Goal: Information Seeking & Learning: Learn about a topic

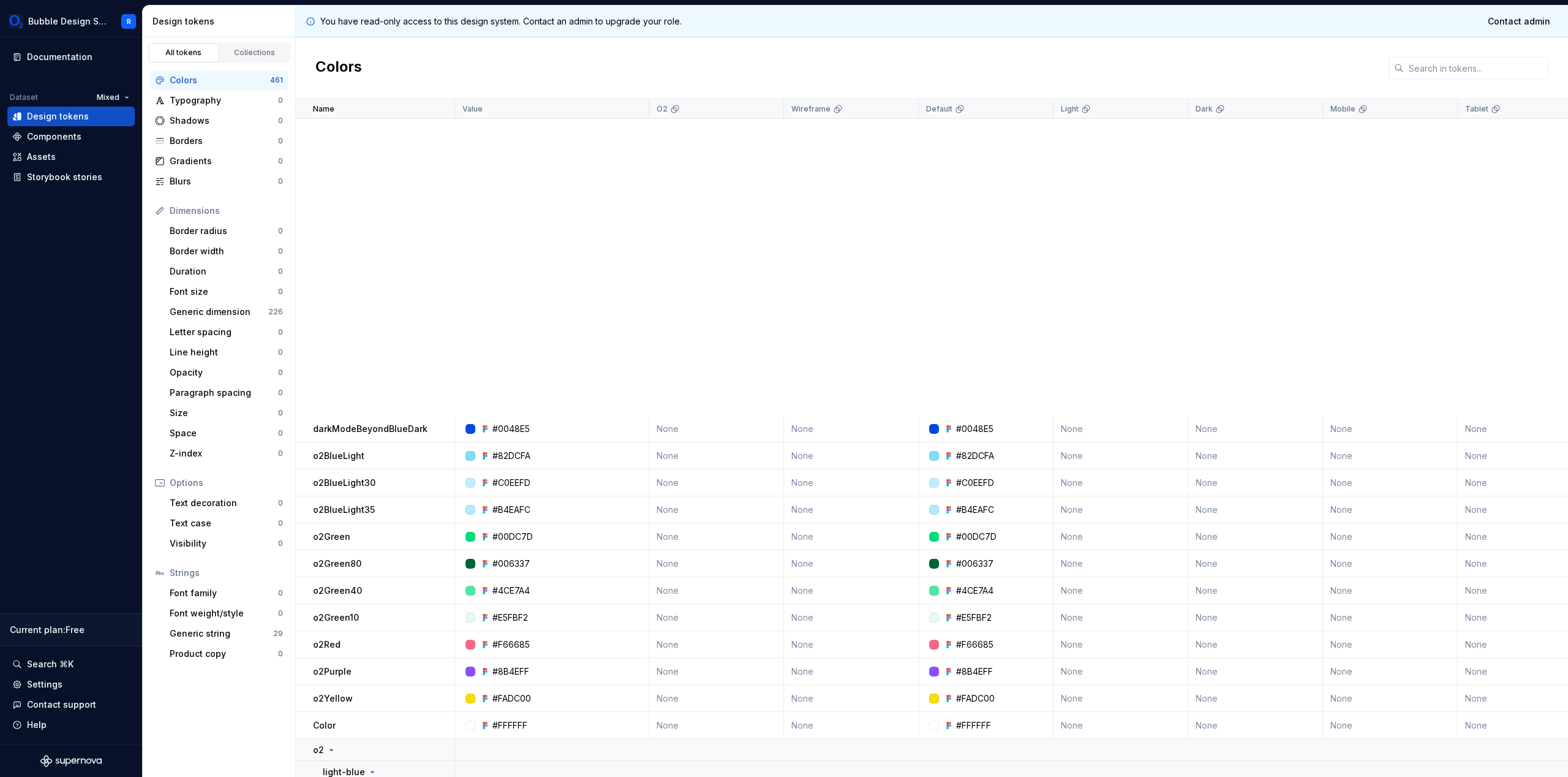
scroll to position [579, 0]
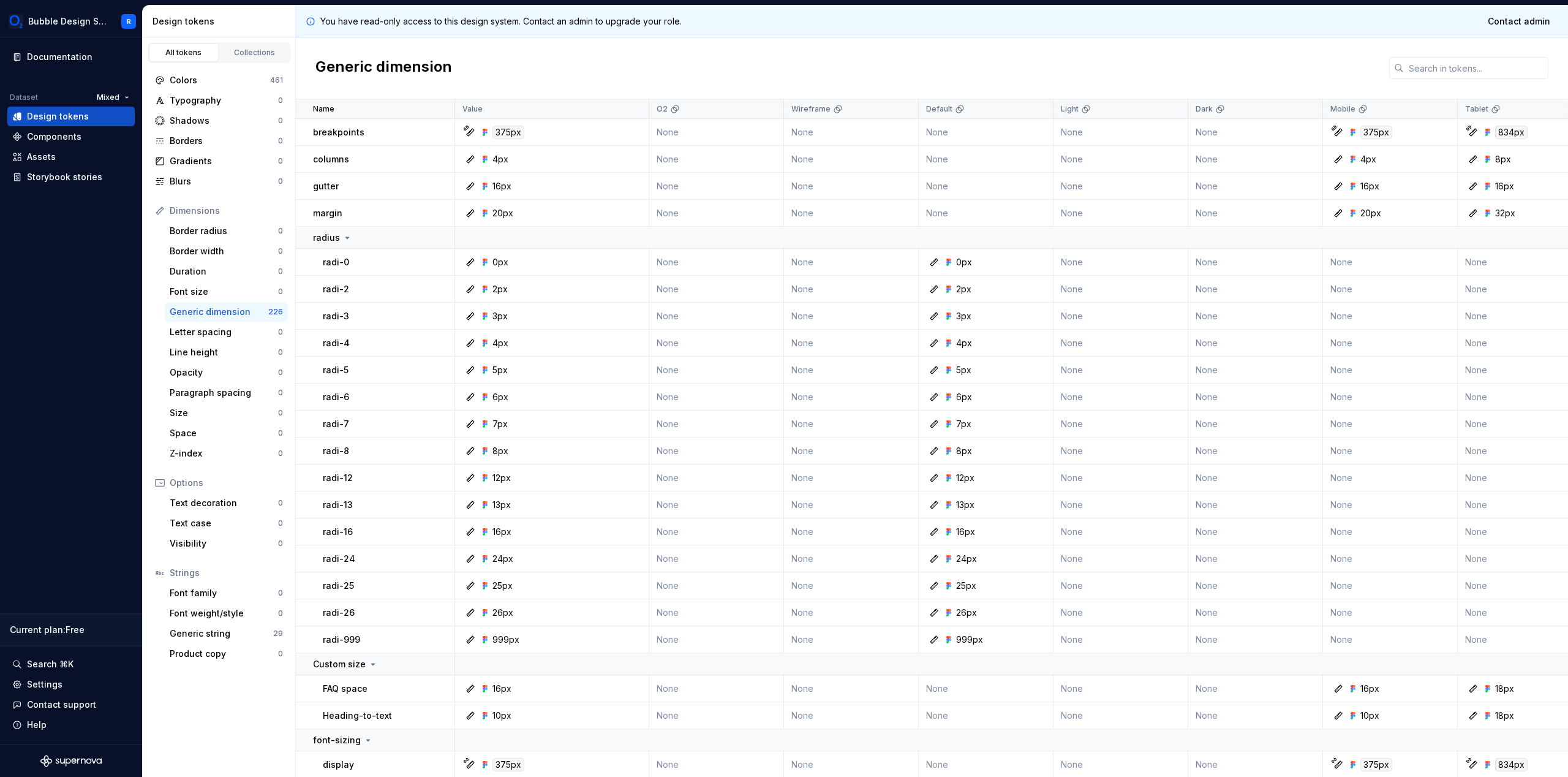
click at [503, 131] on div "375px" at bounding box center [508, 133] width 32 height 14
click at [505, 131] on div "375px" at bounding box center [508, 133] width 32 height 14
click at [482, 132] on icon at bounding box center [485, 133] width 10 height 10
click at [460, 128] on div at bounding box center [459, 133] width 7 height 27
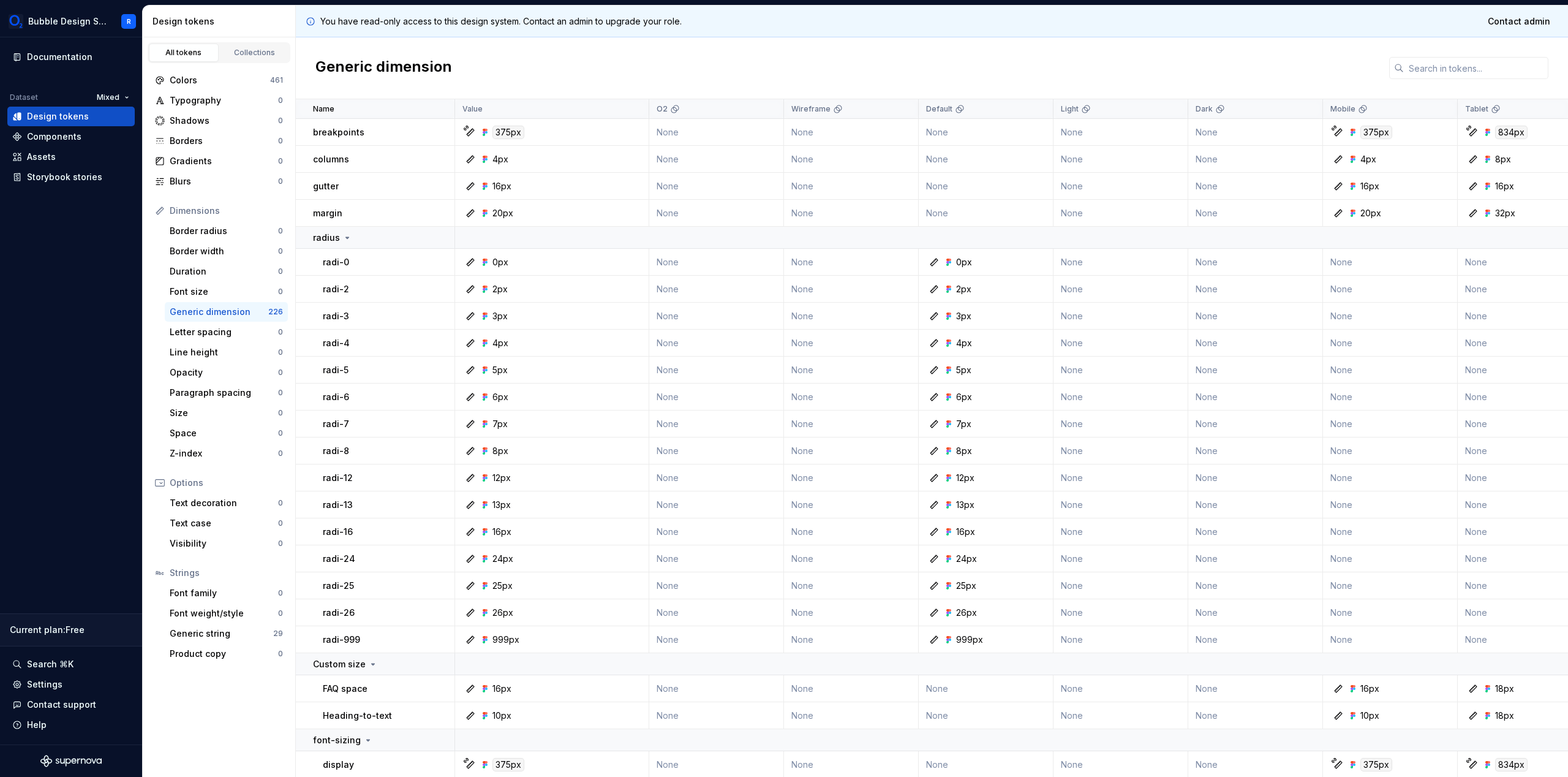
click at [481, 130] on icon at bounding box center [485, 133] width 10 height 10
click at [229, 83] on div "Colors" at bounding box center [220, 81] width 100 height 12
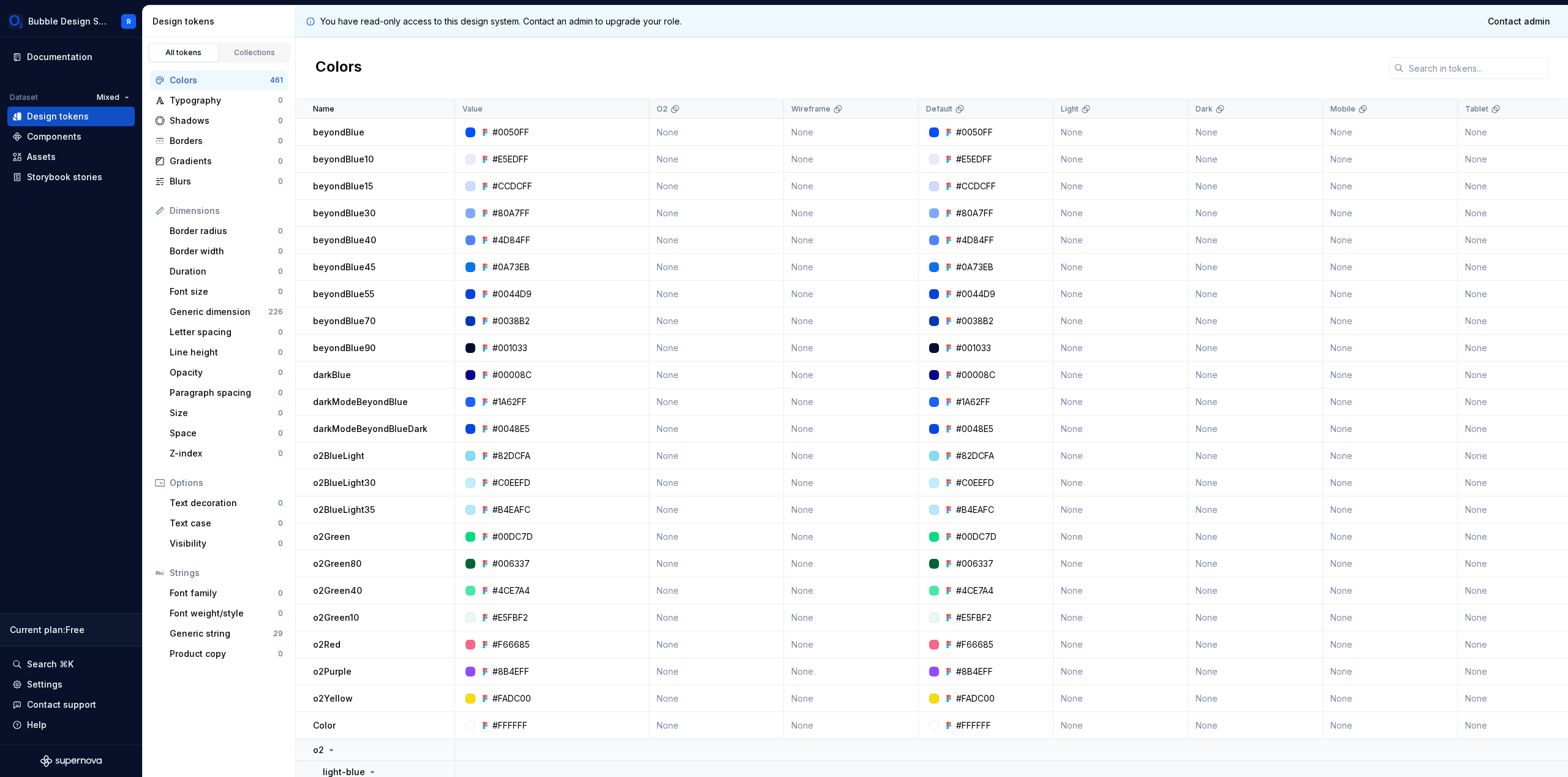
click at [492, 130] on div "#0050FF" at bounding box center [510, 133] width 37 height 12
click at [466, 133] on div at bounding box center [471, 133] width 10 height 10
click at [469, 133] on div at bounding box center [471, 133] width 10 height 10
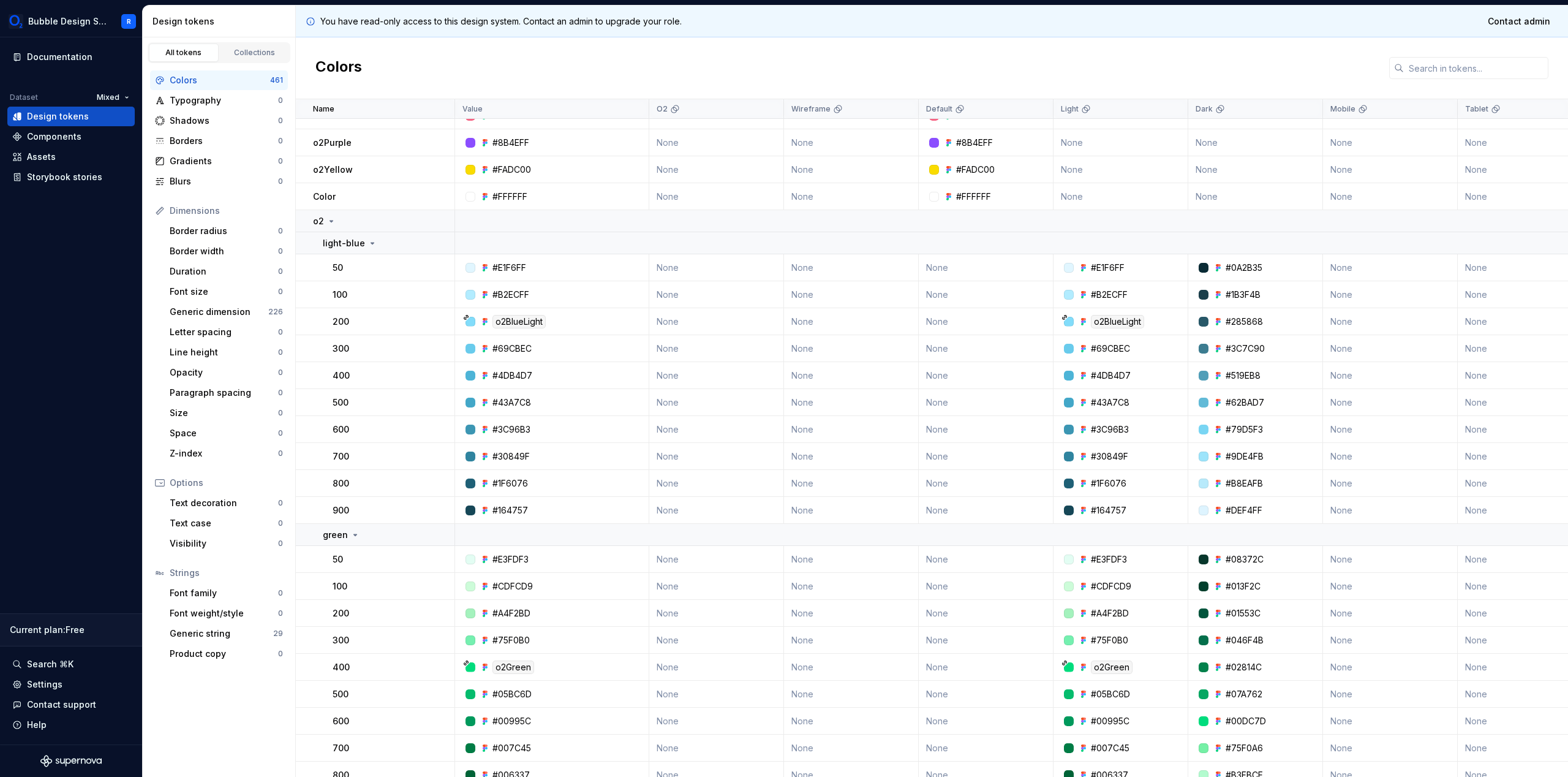
scroll to position [534, 0]
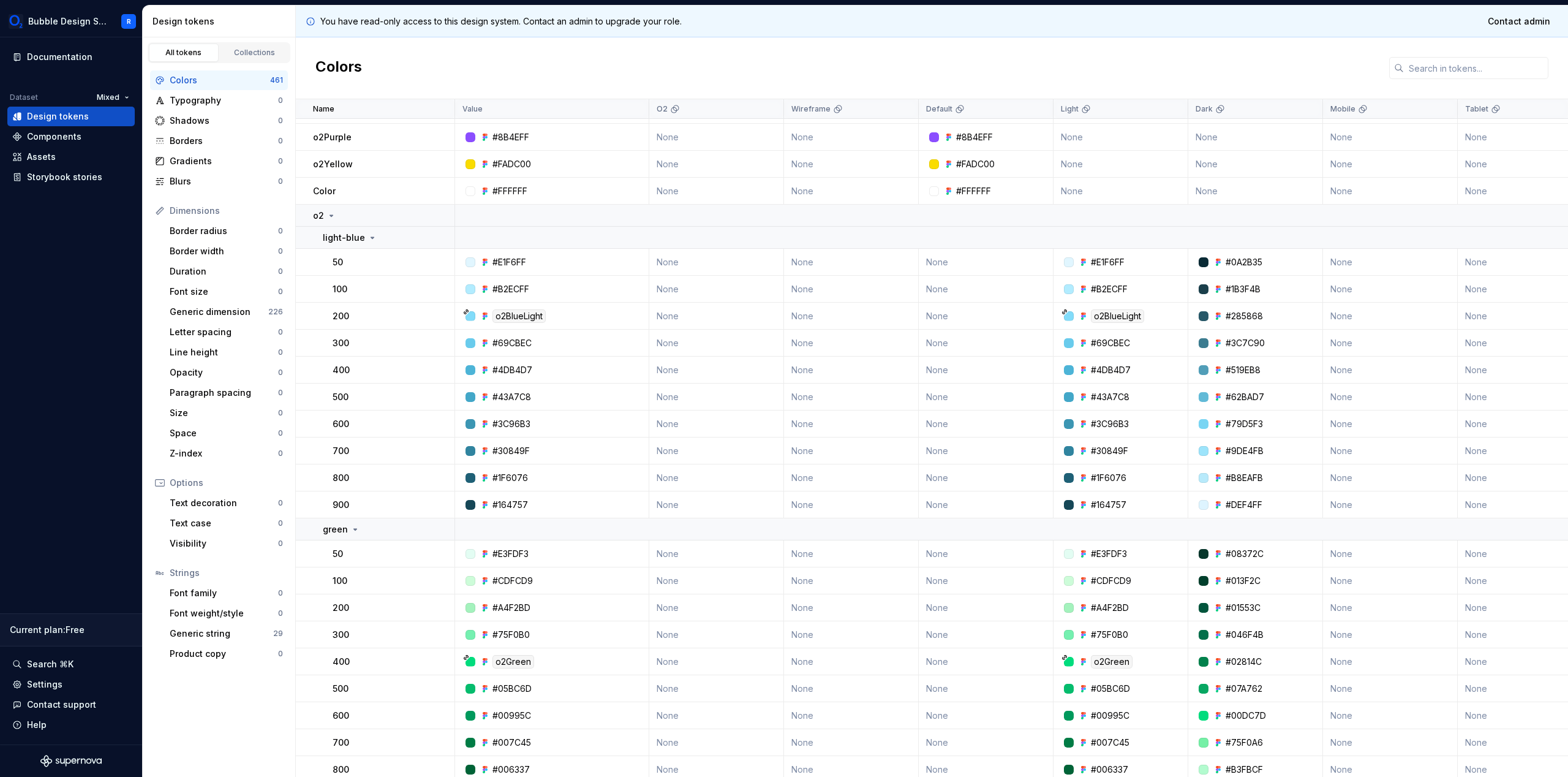
click at [526, 319] on div "o2BlueLight" at bounding box center [519, 316] width 53 height 14
click at [527, 318] on div "o2BlueLight" at bounding box center [519, 316] width 53 height 14
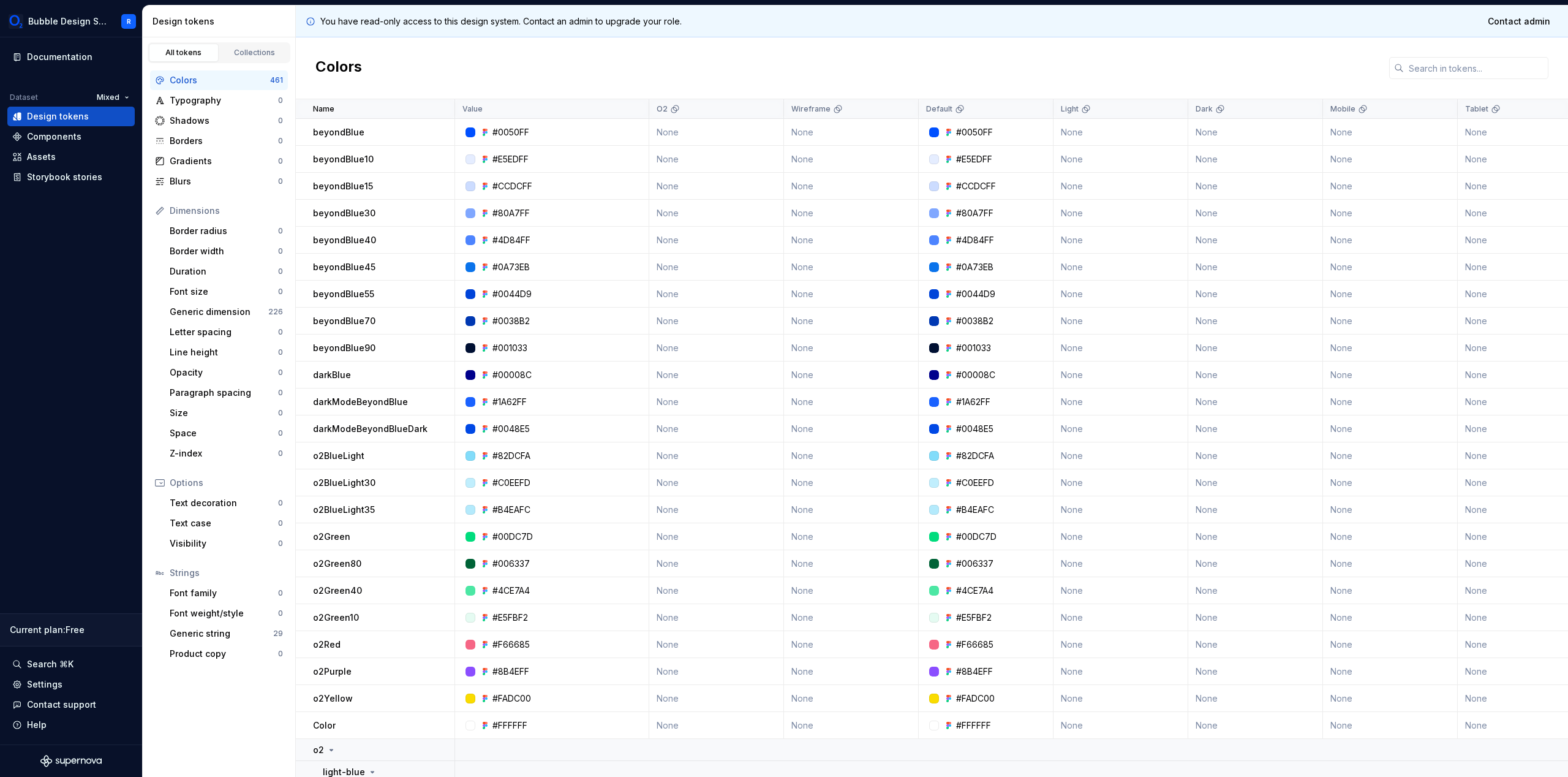
click at [505, 345] on div "#001033" at bounding box center [510, 348] width 35 height 12
click at [476, 318] on div "#0038B2" at bounding box center [555, 321] width 185 height 12
click at [469, 319] on div at bounding box center [471, 321] width 10 height 10
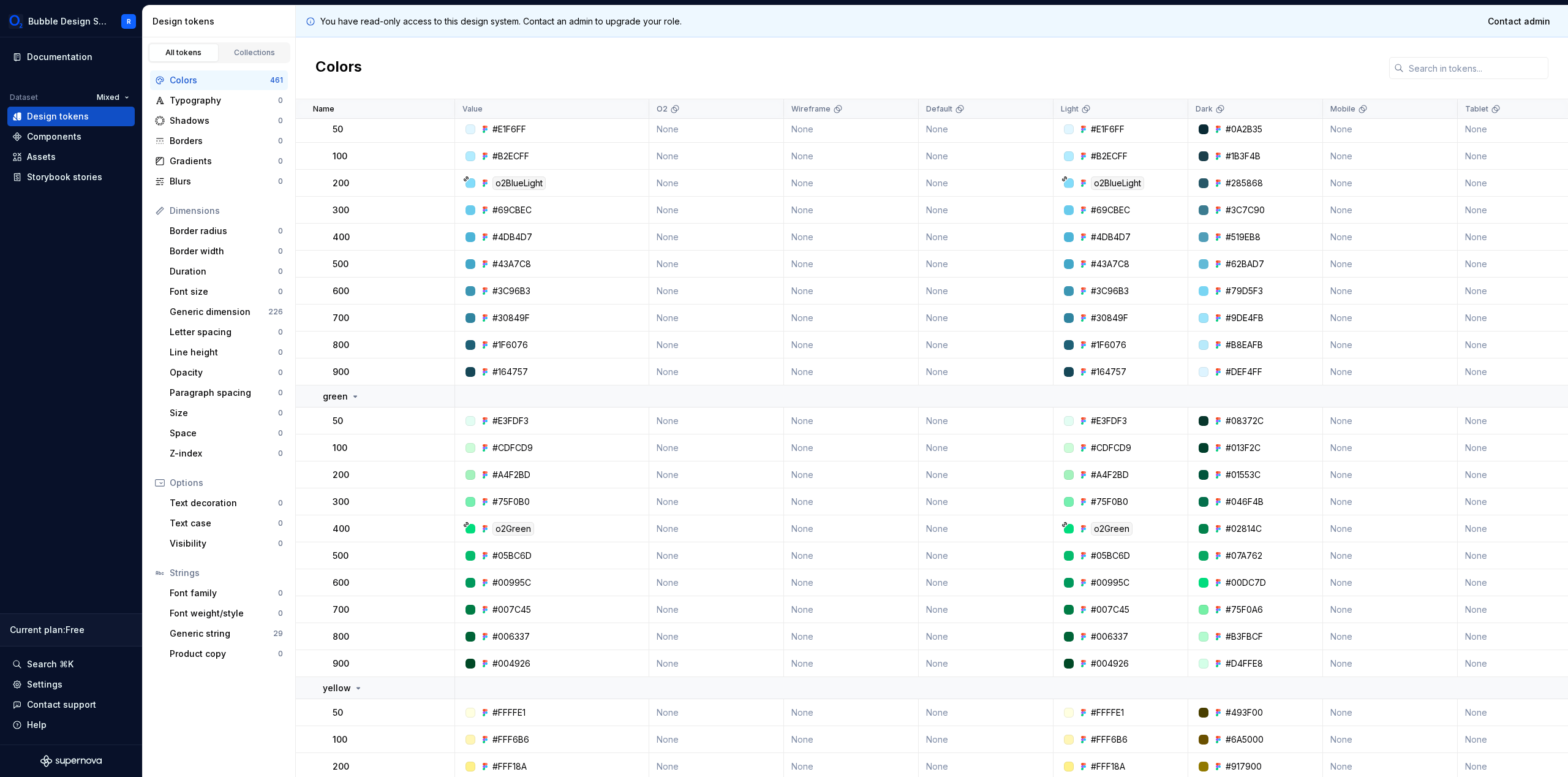
scroll to position [598, 0]
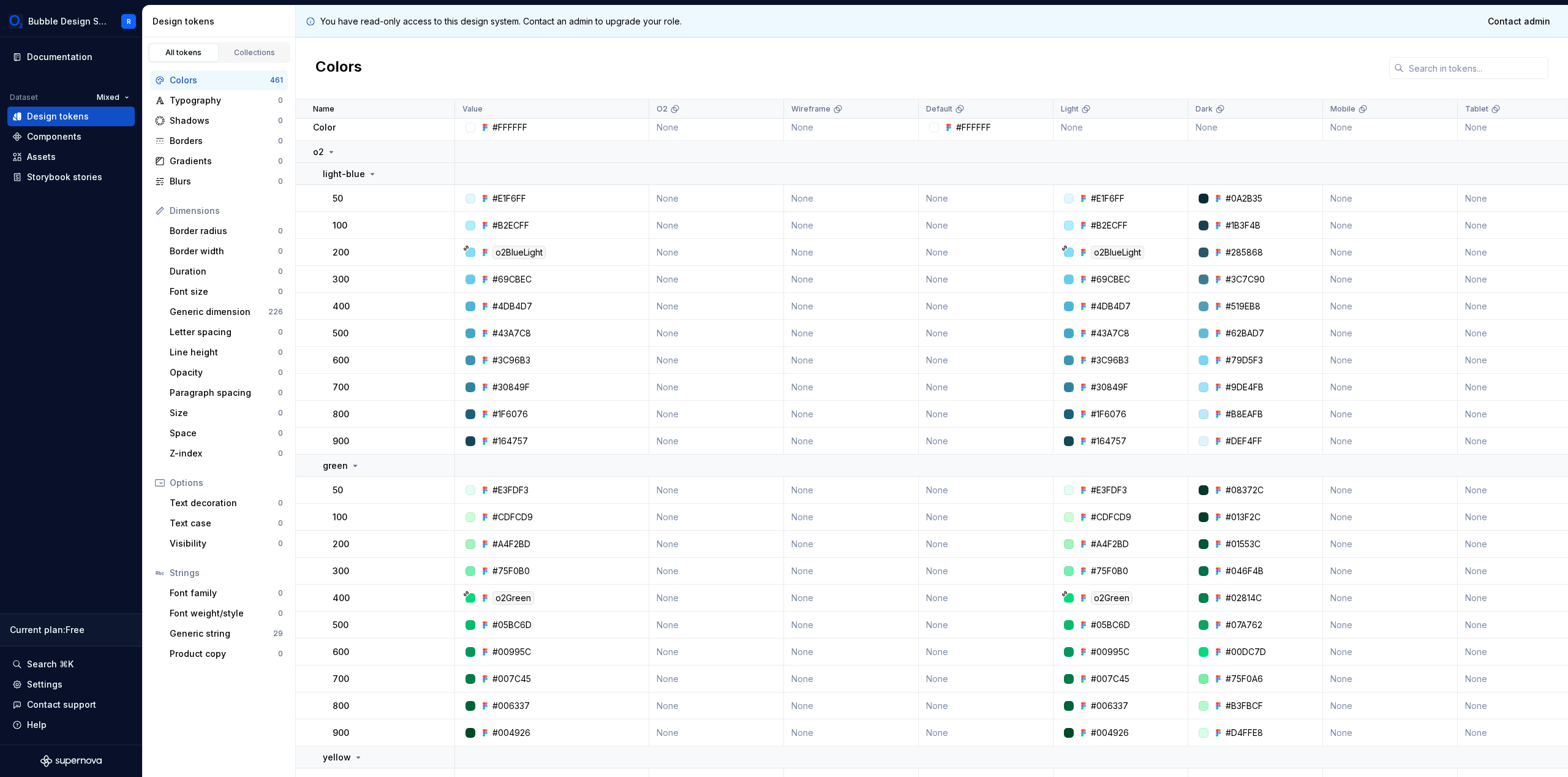
click at [518, 604] on div "o2Green" at bounding box center [513, 598] width 41 height 14
click at [515, 592] on div "o2Green" at bounding box center [513, 598] width 41 height 14
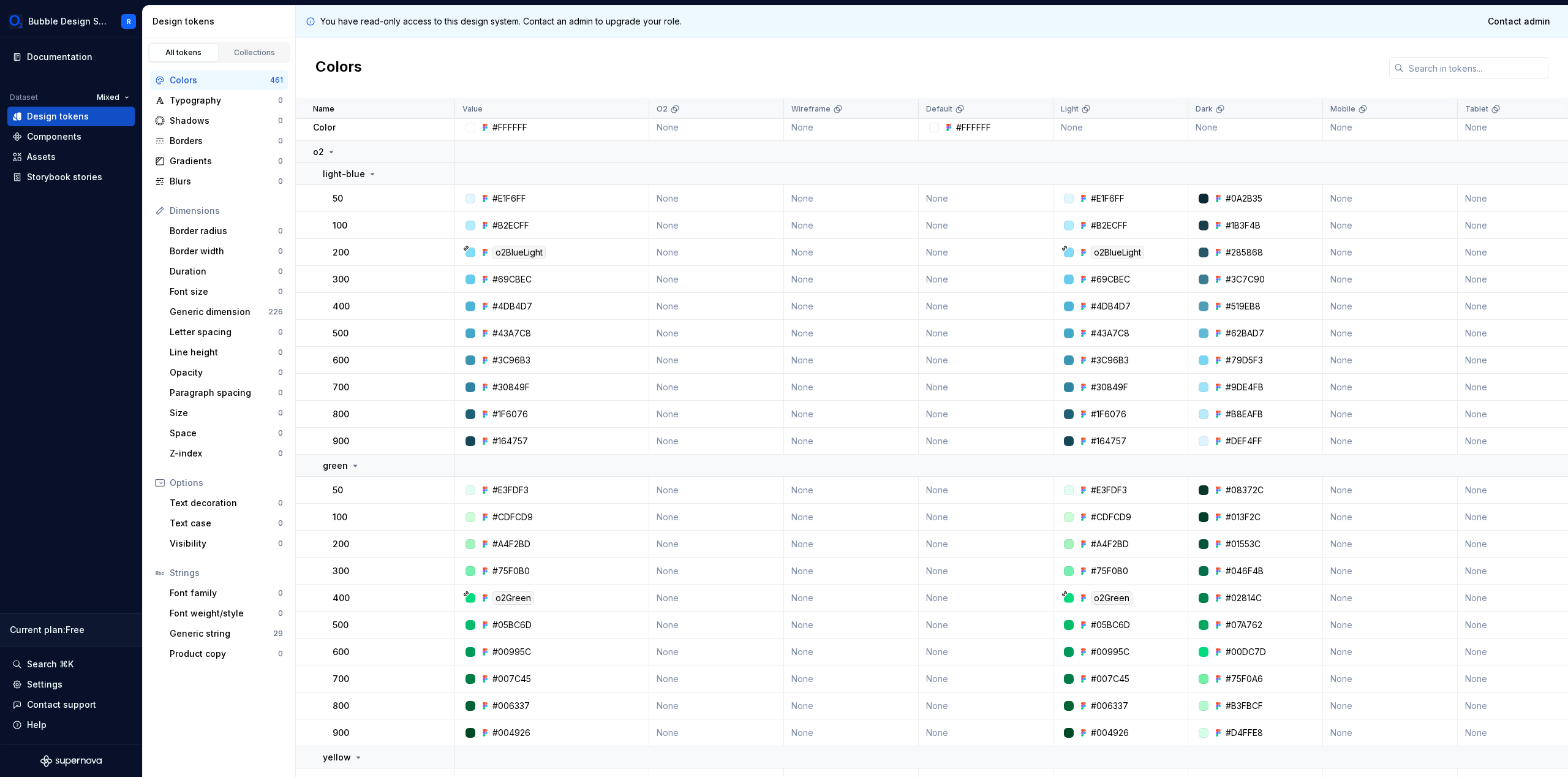
click at [499, 599] on div "o2Green" at bounding box center [513, 598] width 41 height 14
click at [1430, 66] on input "text" at bounding box center [1476, 68] width 144 height 22
click at [1131, 71] on div "Colors" at bounding box center [932, 68] width 1272 height 62
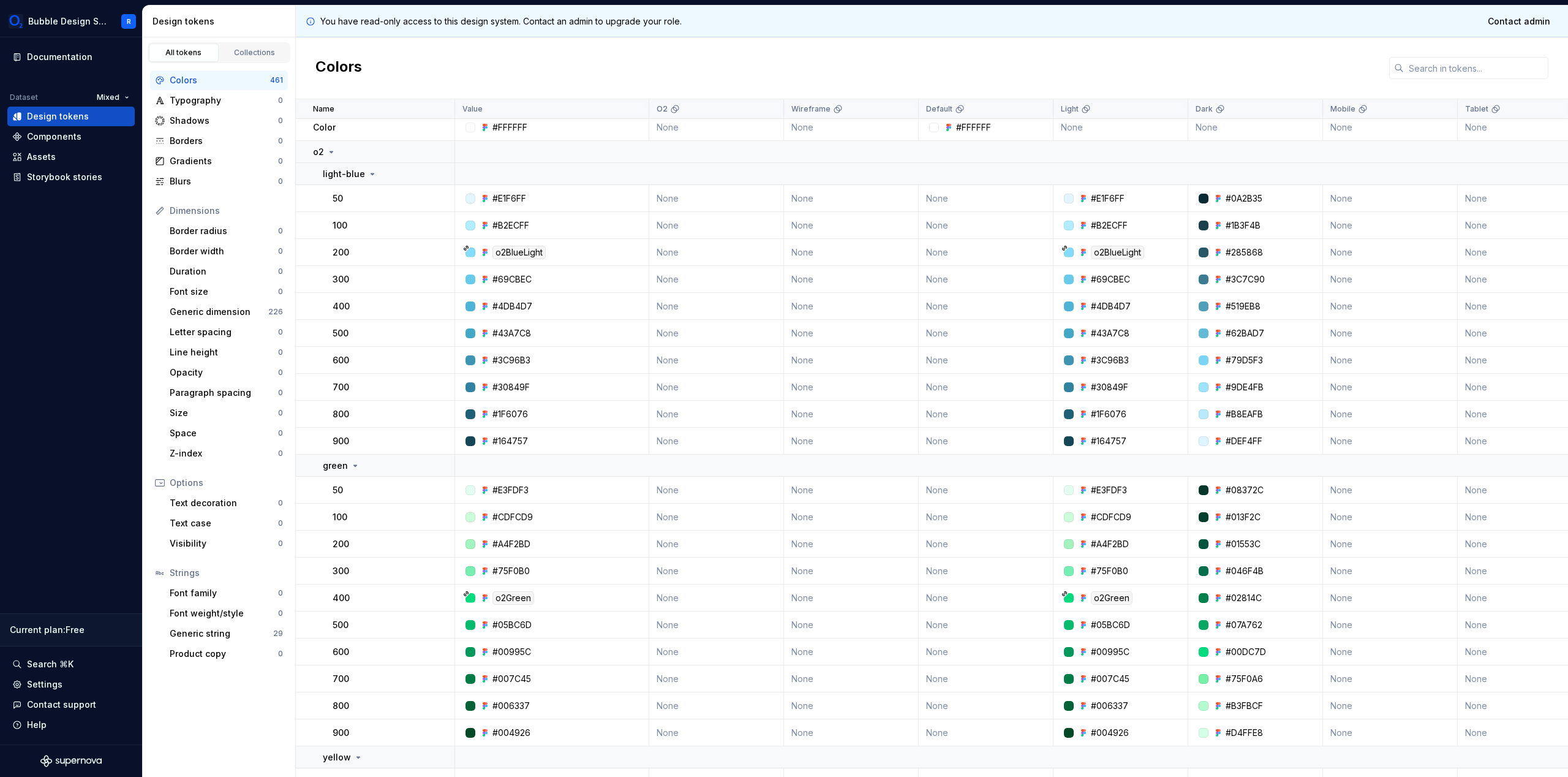
click at [343, 199] on p "50" at bounding box center [338, 199] width 11 height 12
click at [342, 199] on p "50" at bounding box center [338, 199] width 11 height 12
click at [336, 126] on div "Color" at bounding box center [383, 128] width 141 height 12
click at [333, 128] on p "Color" at bounding box center [324, 128] width 23 height 12
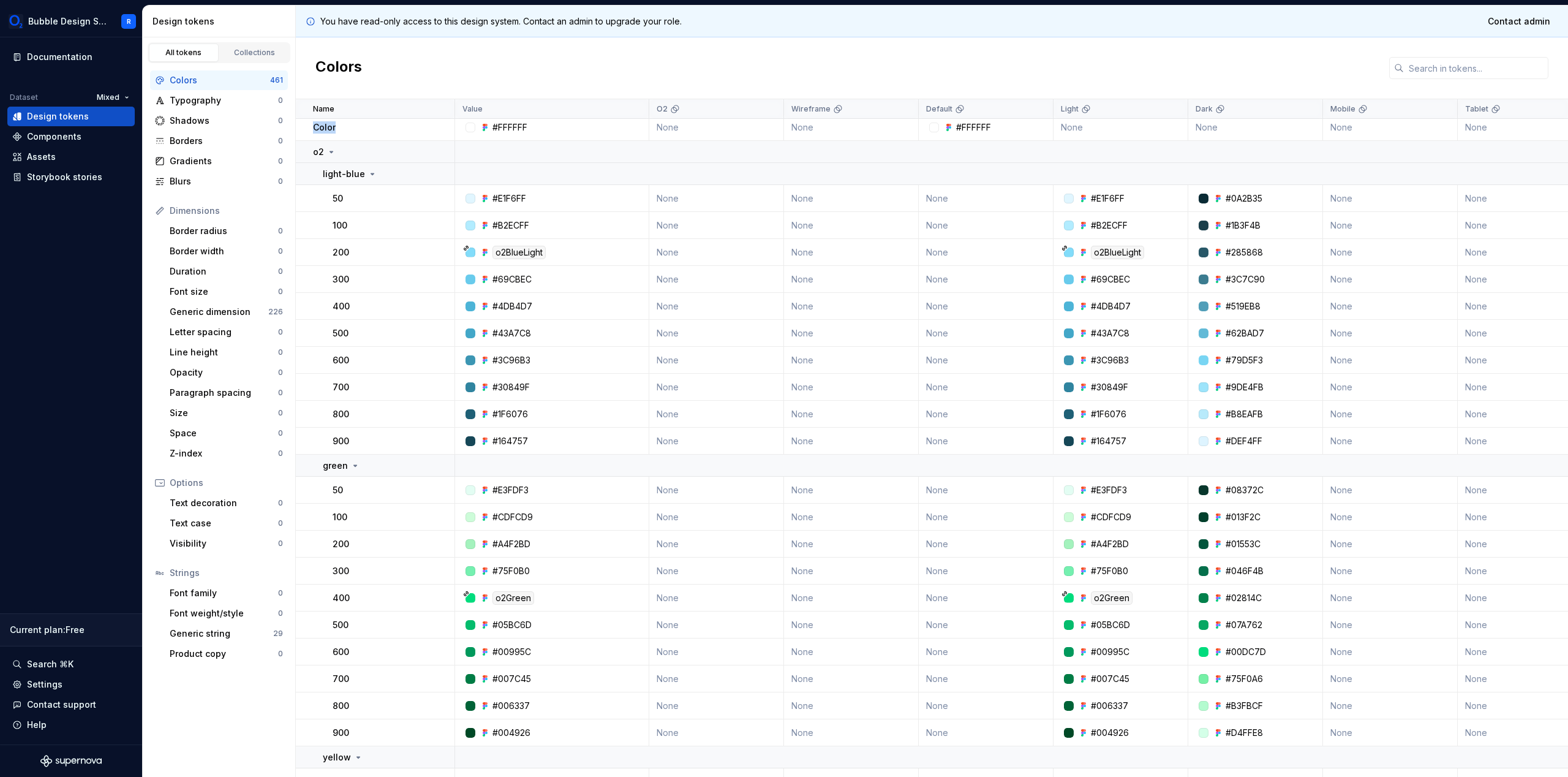
click at [333, 128] on p "Color" at bounding box center [324, 128] width 23 height 12
click at [1252, 492] on div "#08372C" at bounding box center [1244, 490] width 38 height 12
click at [1273, 492] on div "#08372C" at bounding box center [1258, 490] width 126 height 12
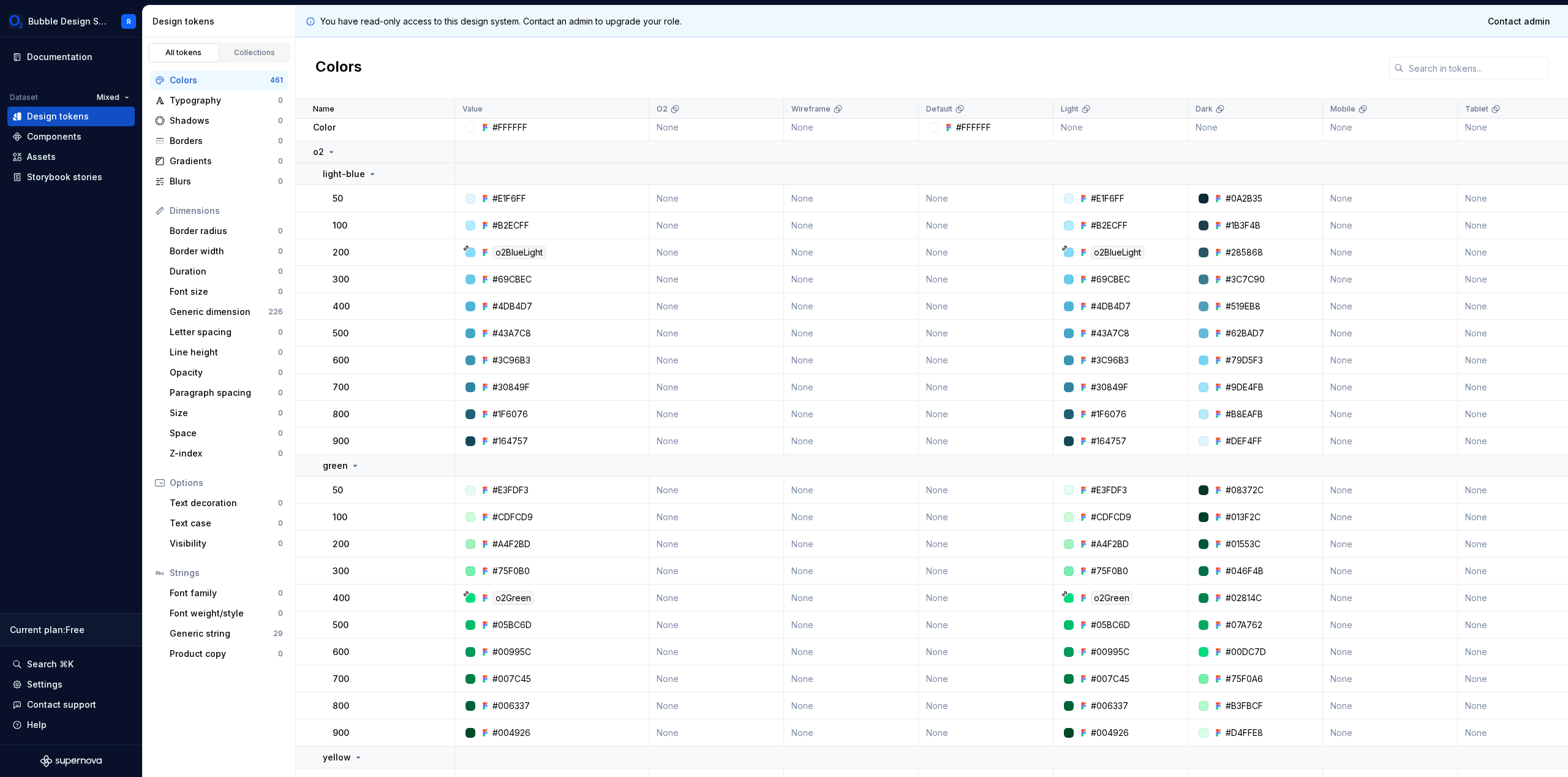
click at [1260, 494] on div "#08372C" at bounding box center [1244, 490] width 38 height 12
click at [110, 255] on div "Documentation Dataset Mixed Design tokens Components Assets Storybook stories C…" at bounding box center [71, 390] width 142 height 707
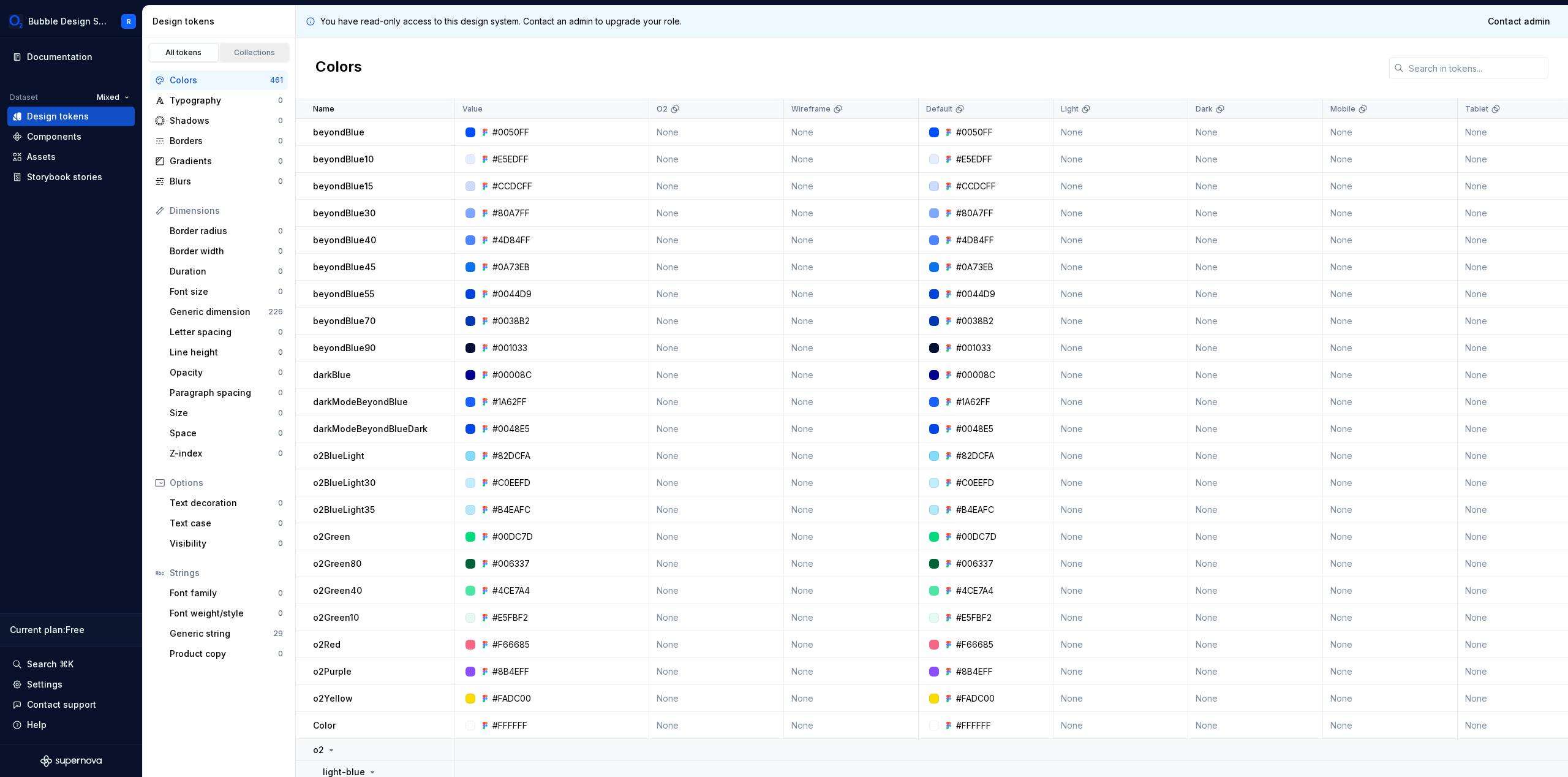
click at [258, 55] on div "Collections" at bounding box center [255, 53] width 61 height 10
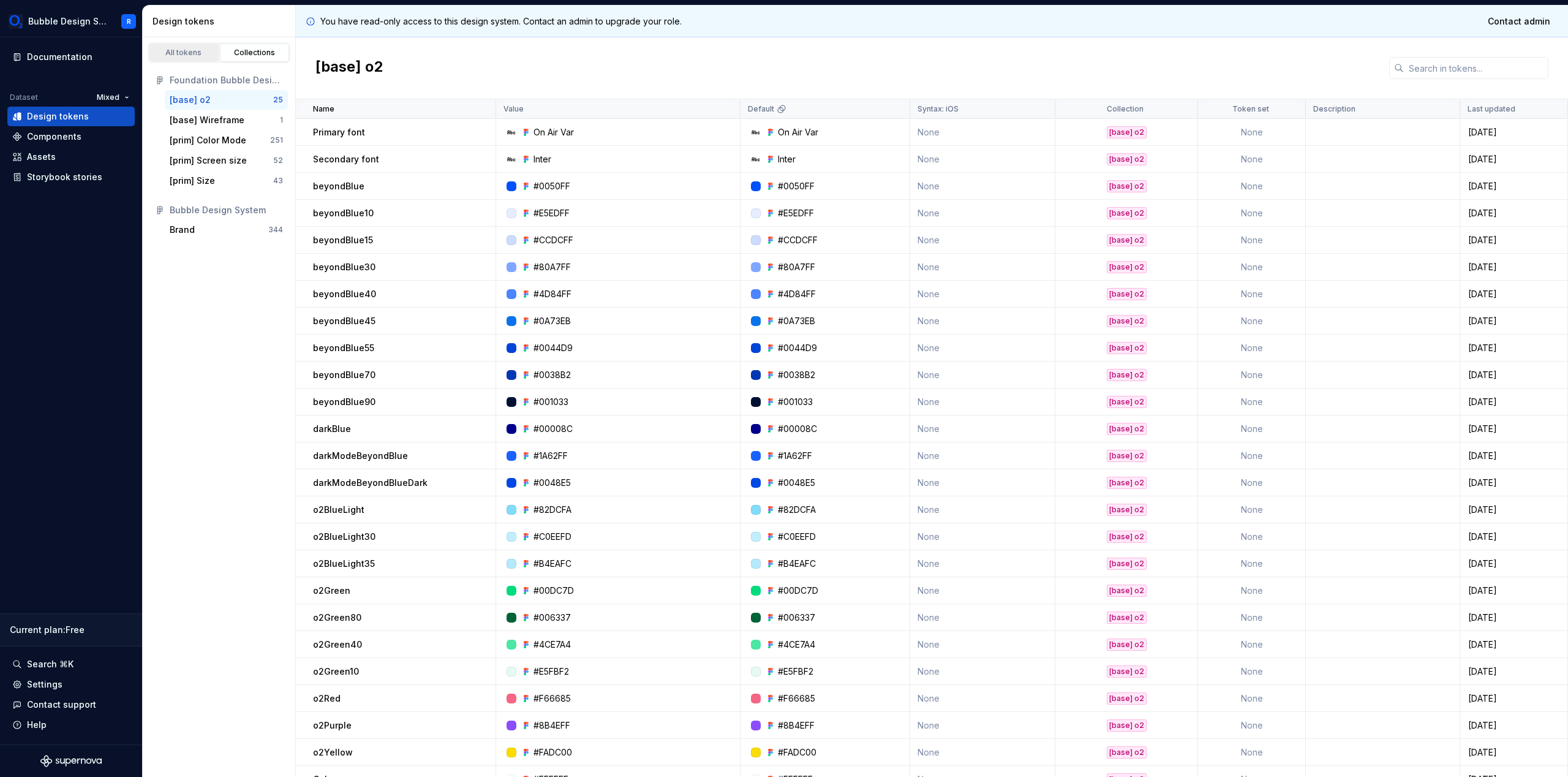
click at [193, 59] on link "All tokens" at bounding box center [183, 53] width 70 height 19
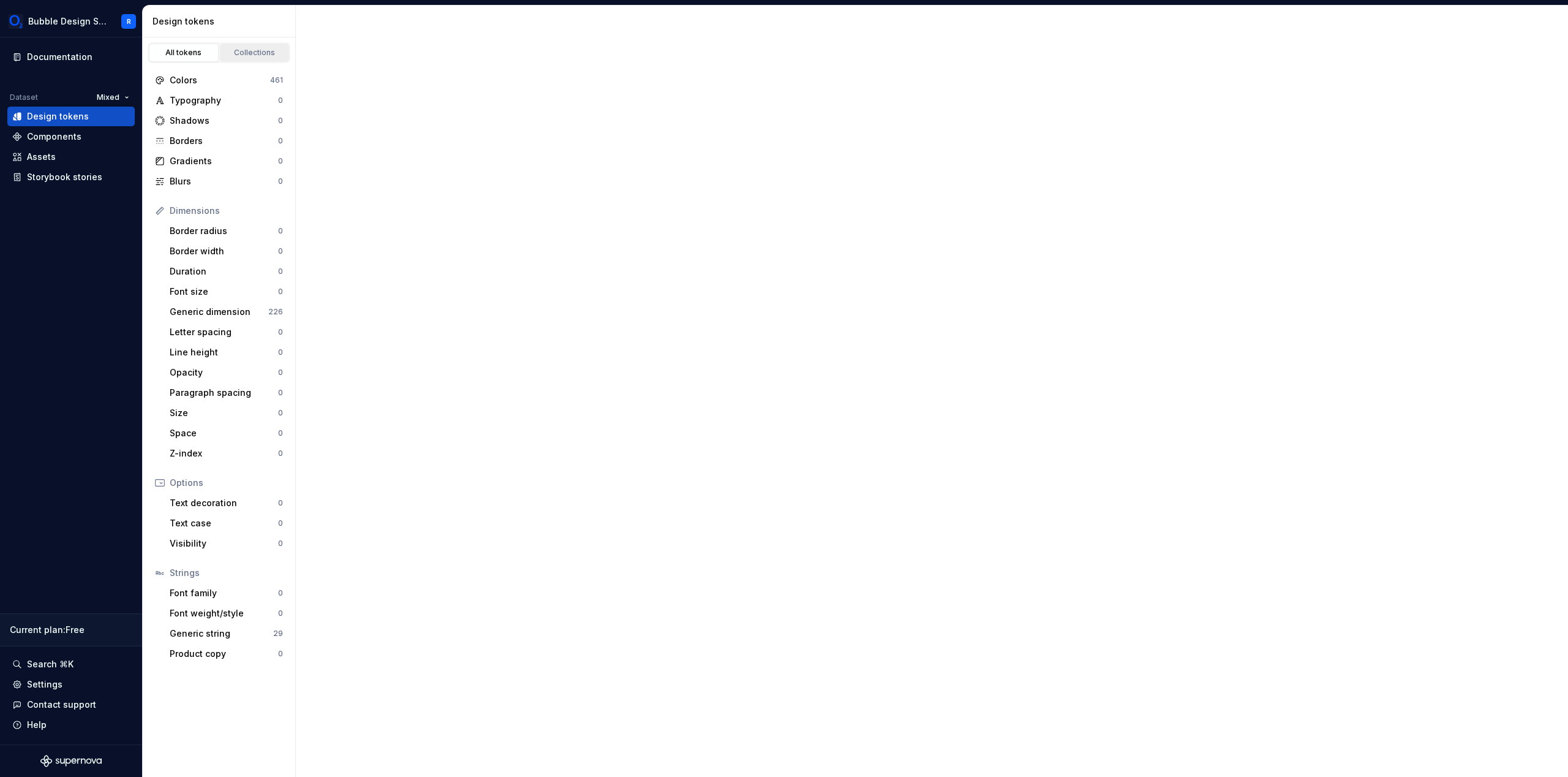
click at [237, 55] on div "Collections" at bounding box center [255, 53] width 61 height 10
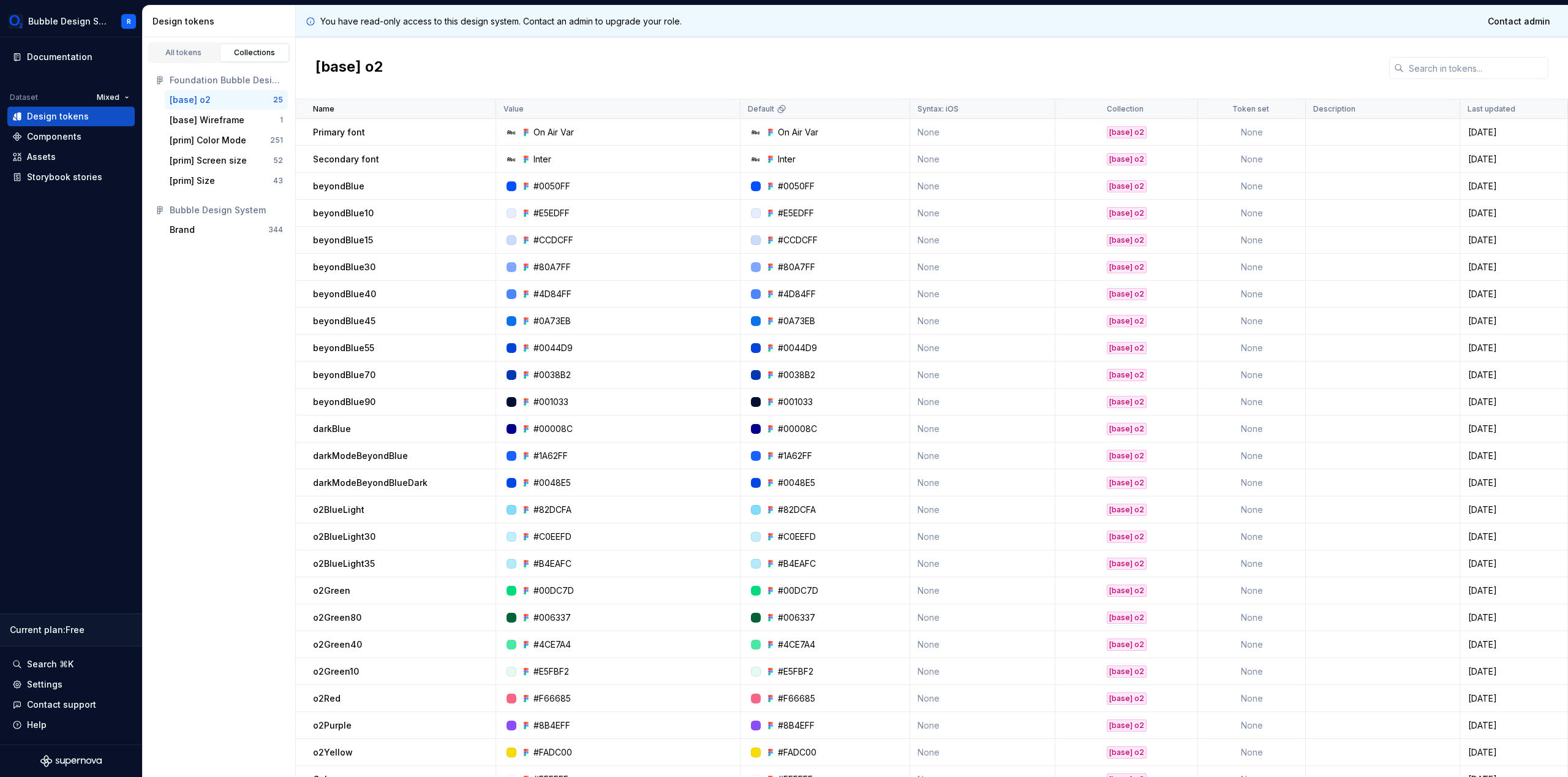
click at [515, 187] on div at bounding box center [512, 187] width 10 height 10
click at [546, 186] on div "#0050FF" at bounding box center [551, 187] width 37 height 12
click at [511, 192] on div "#0050FF" at bounding box center [622, 187] width 235 height 12
click at [536, 249] on td "#CCDCFF" at bounding box center [618, 240] width 245 height 27
click at [212, 136] on div "[prim] Color Mode" at bounding box center [208, 141] width 77 height 12
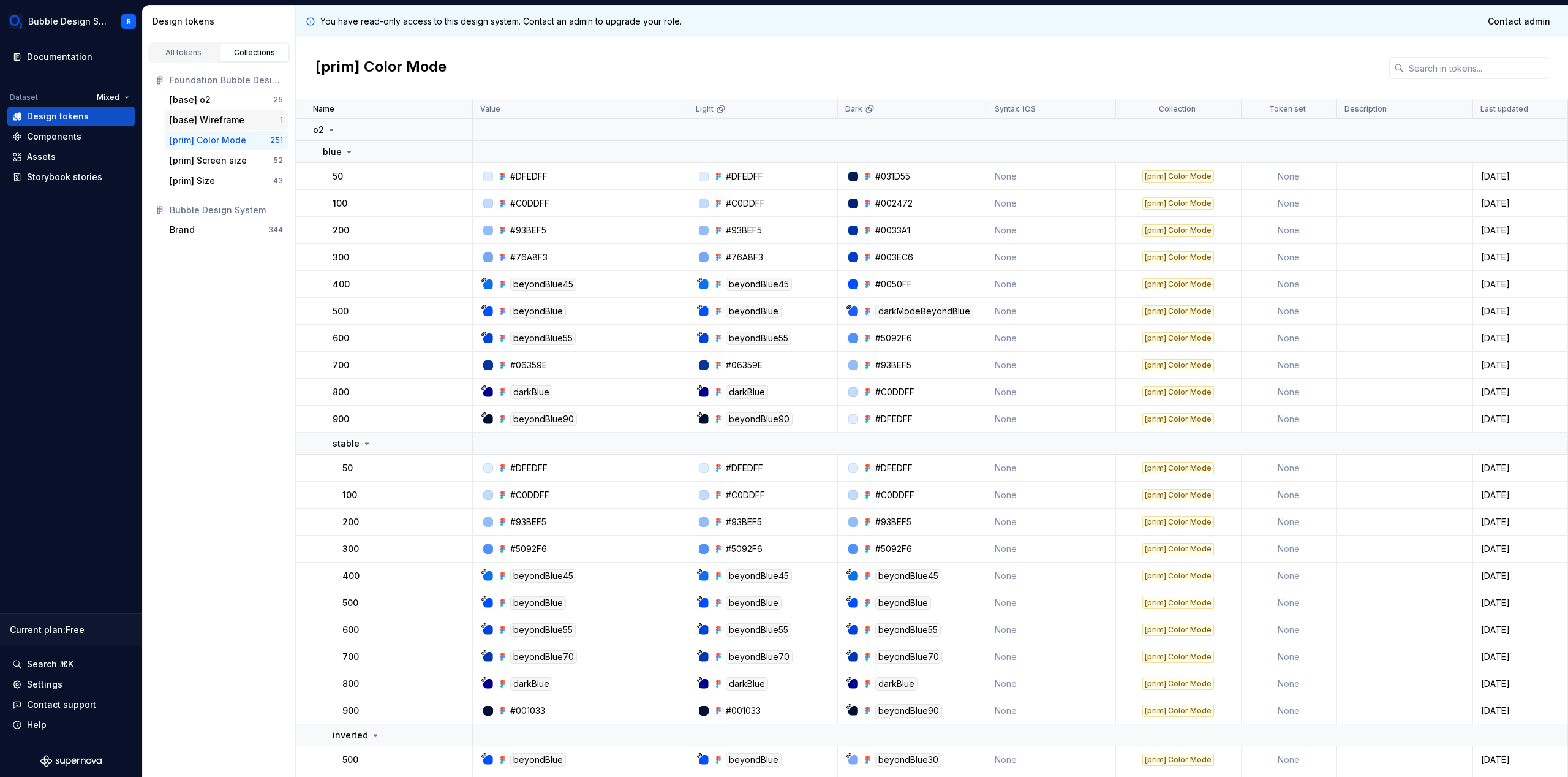
click at [222, 123] on div "[base] Wireframe" at bounding box center [207, 120] width 75 height 12
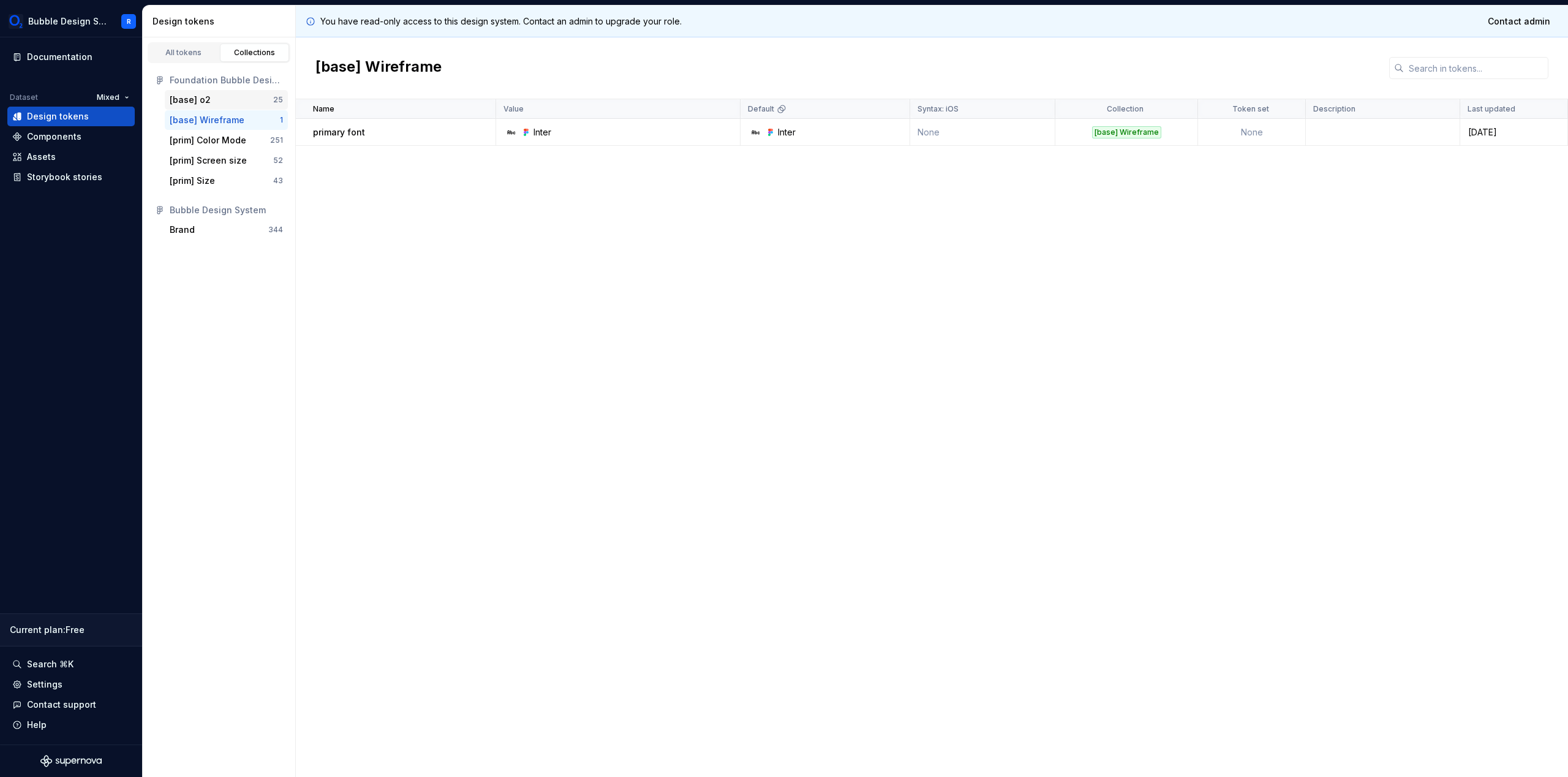
click at [245, 97] on div "[base] o2" at bounding box center [221, 100] width 103 height 12
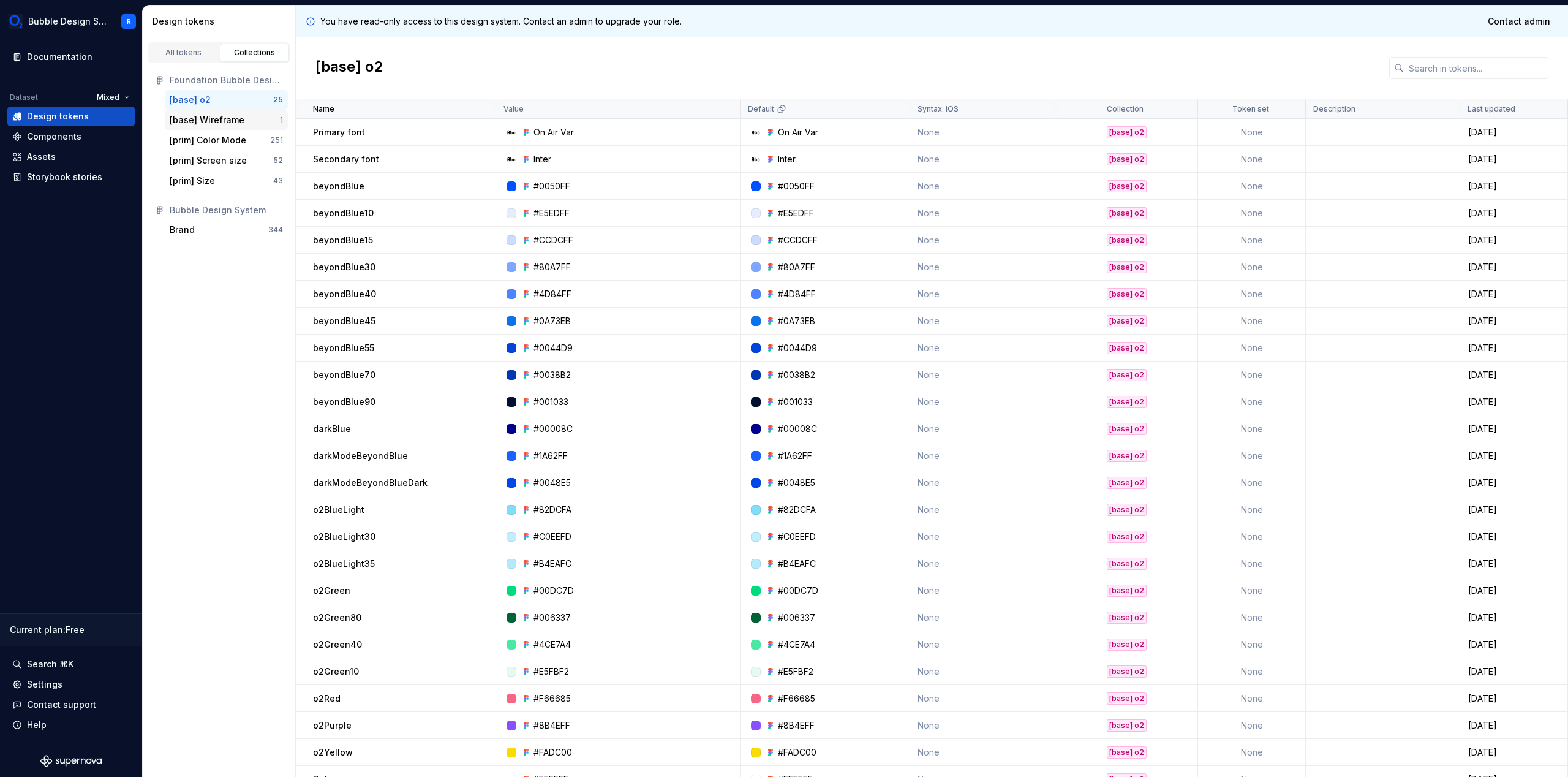
click at [242, 124] on div "[base] Wireframe" at bounding box center [225, 120] width 110 height 12
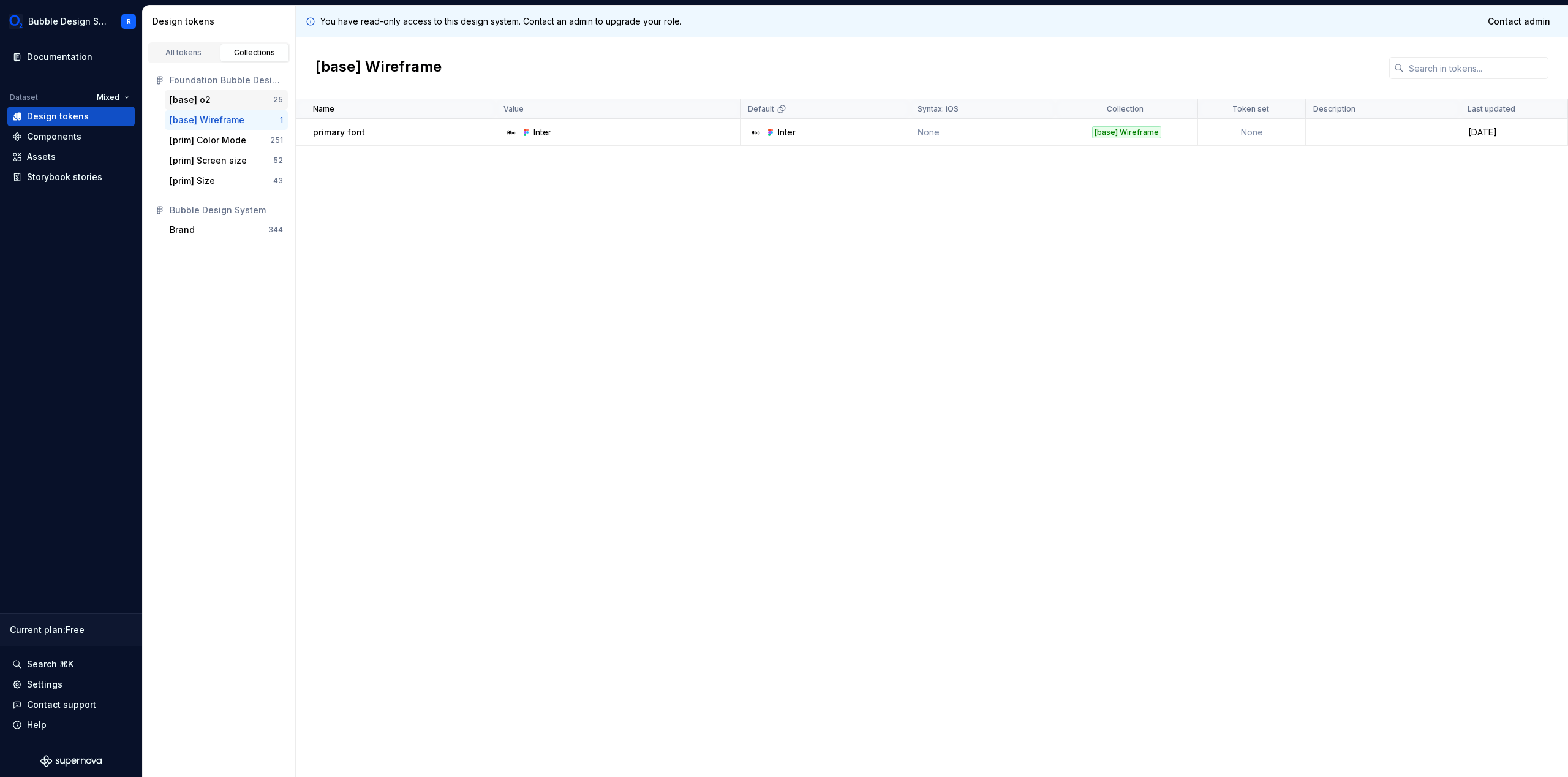
click at [243, 100] on div "[base] o2" at bounding box center [221, 100] width 103 height 12
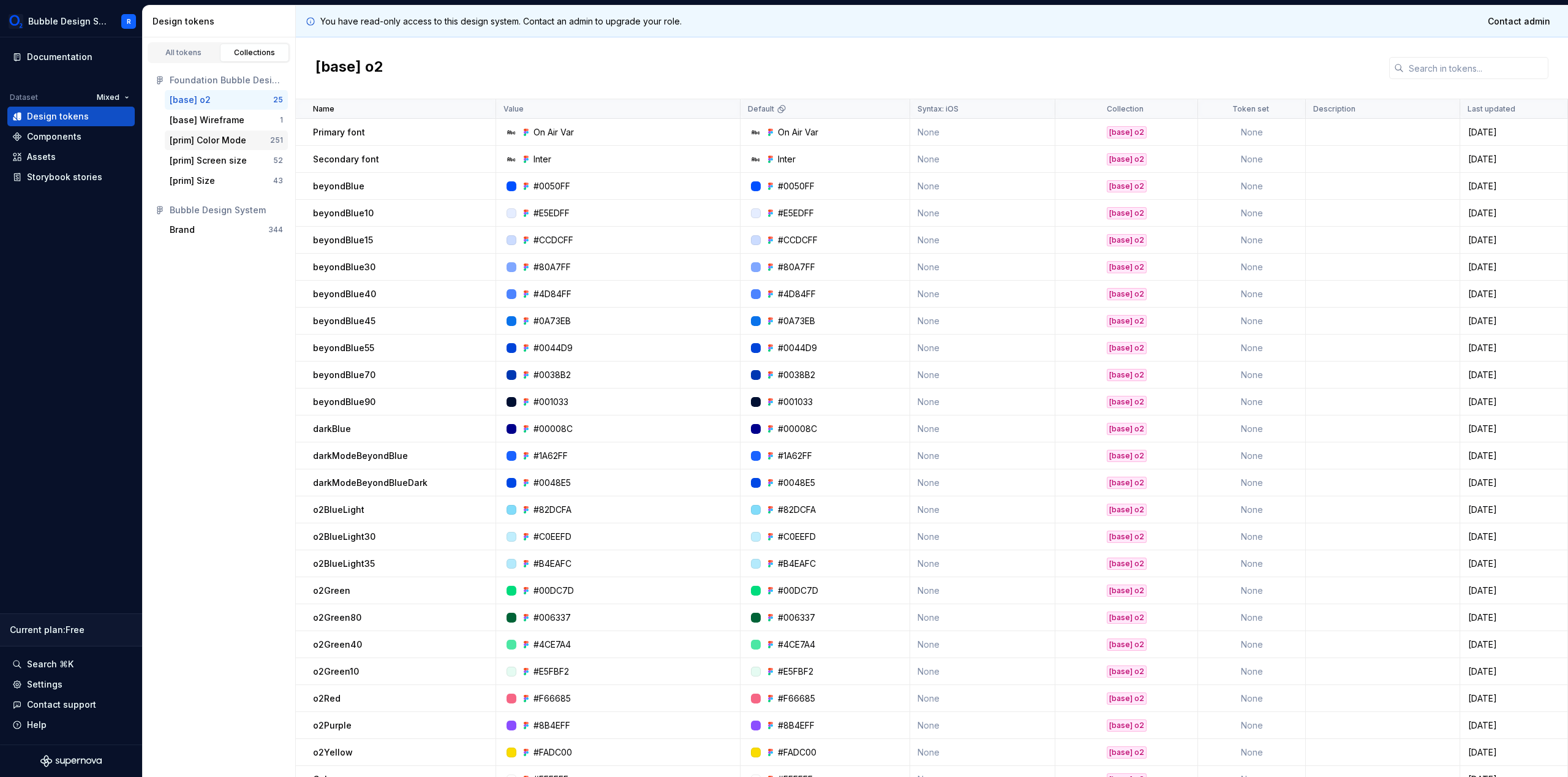
click at [253, 141] on div "[prim] Color Mode" at bounding box center [220, 141] width 100 height 12
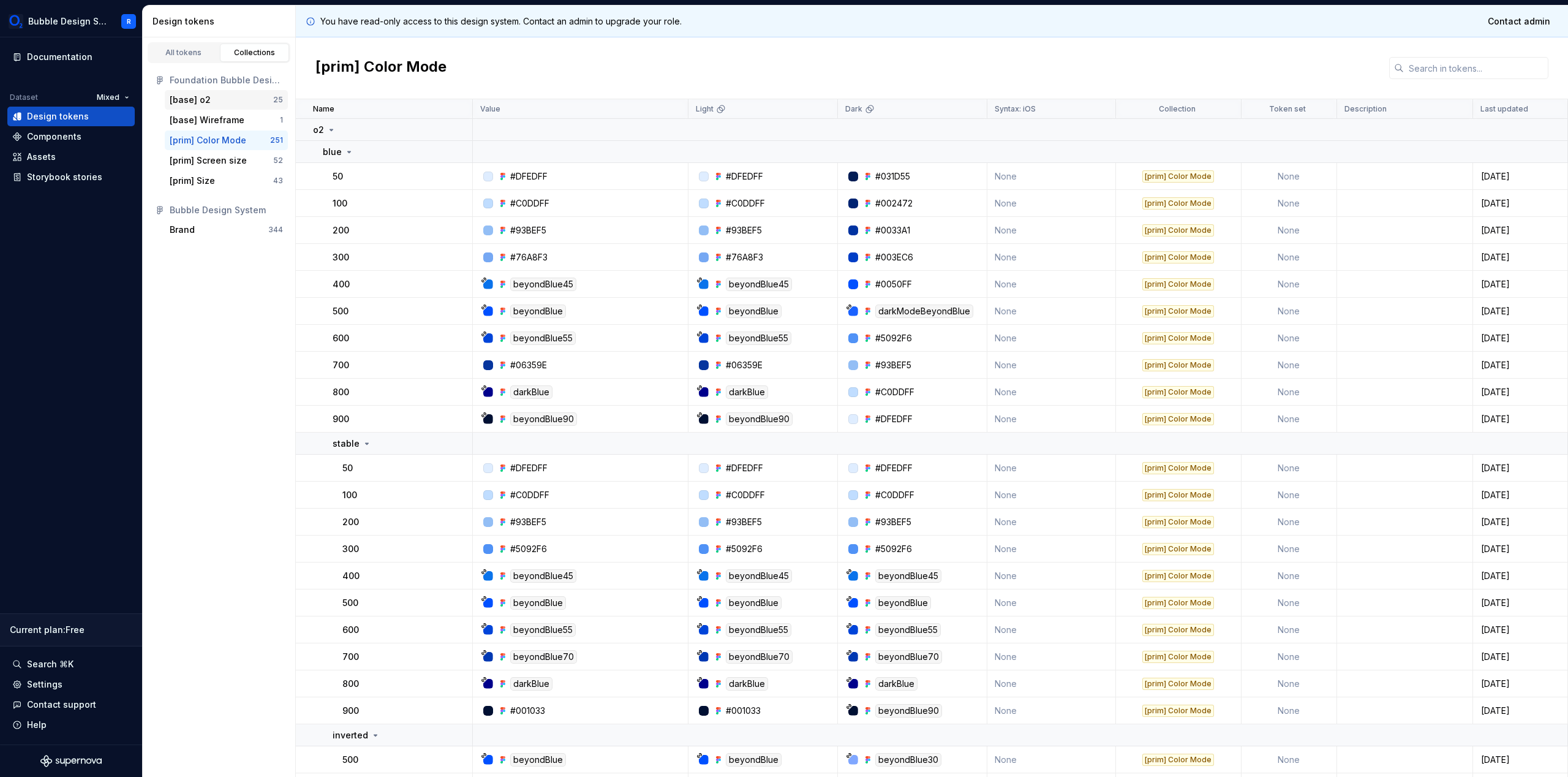
click at [199, 98] on div "[base] o2" at bounding box center [190, 100] width 41 height 12
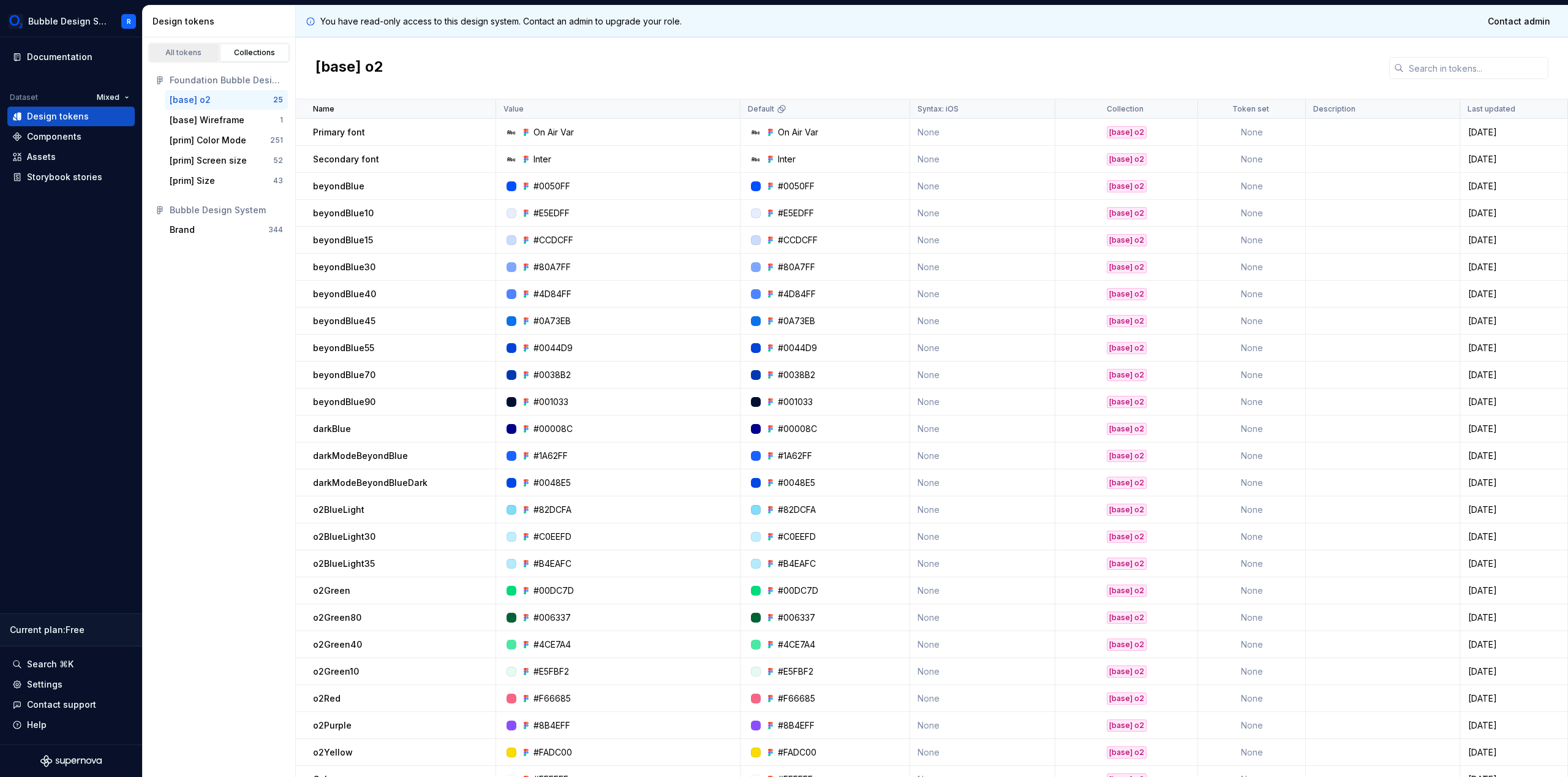
click at [176, 47] on link "All tokens" at bounding box center [183, 53] width 70 height 19
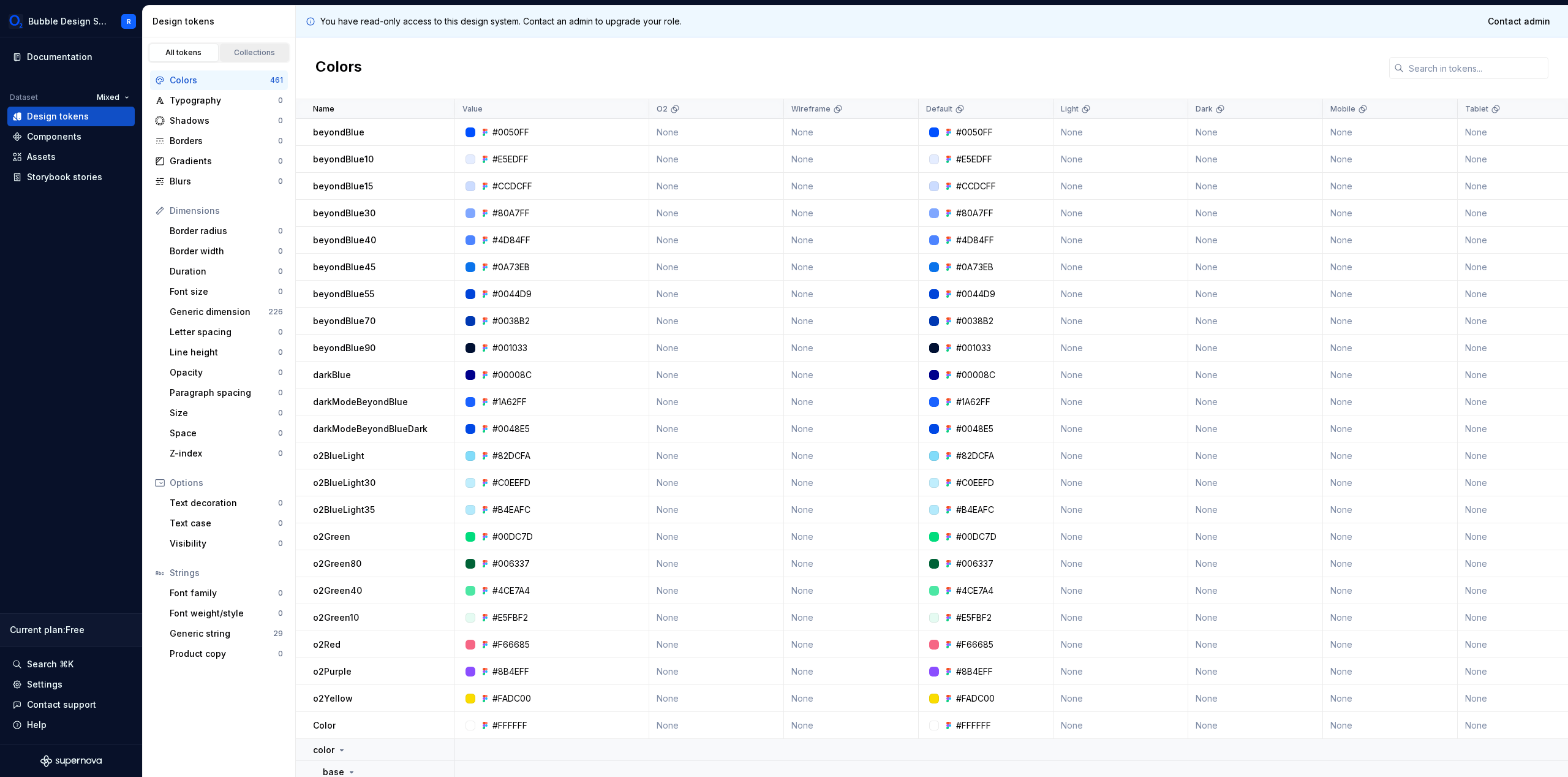
click at [248, 53] on div "Collections" at bounding box center [255, 53] width 61 height 10
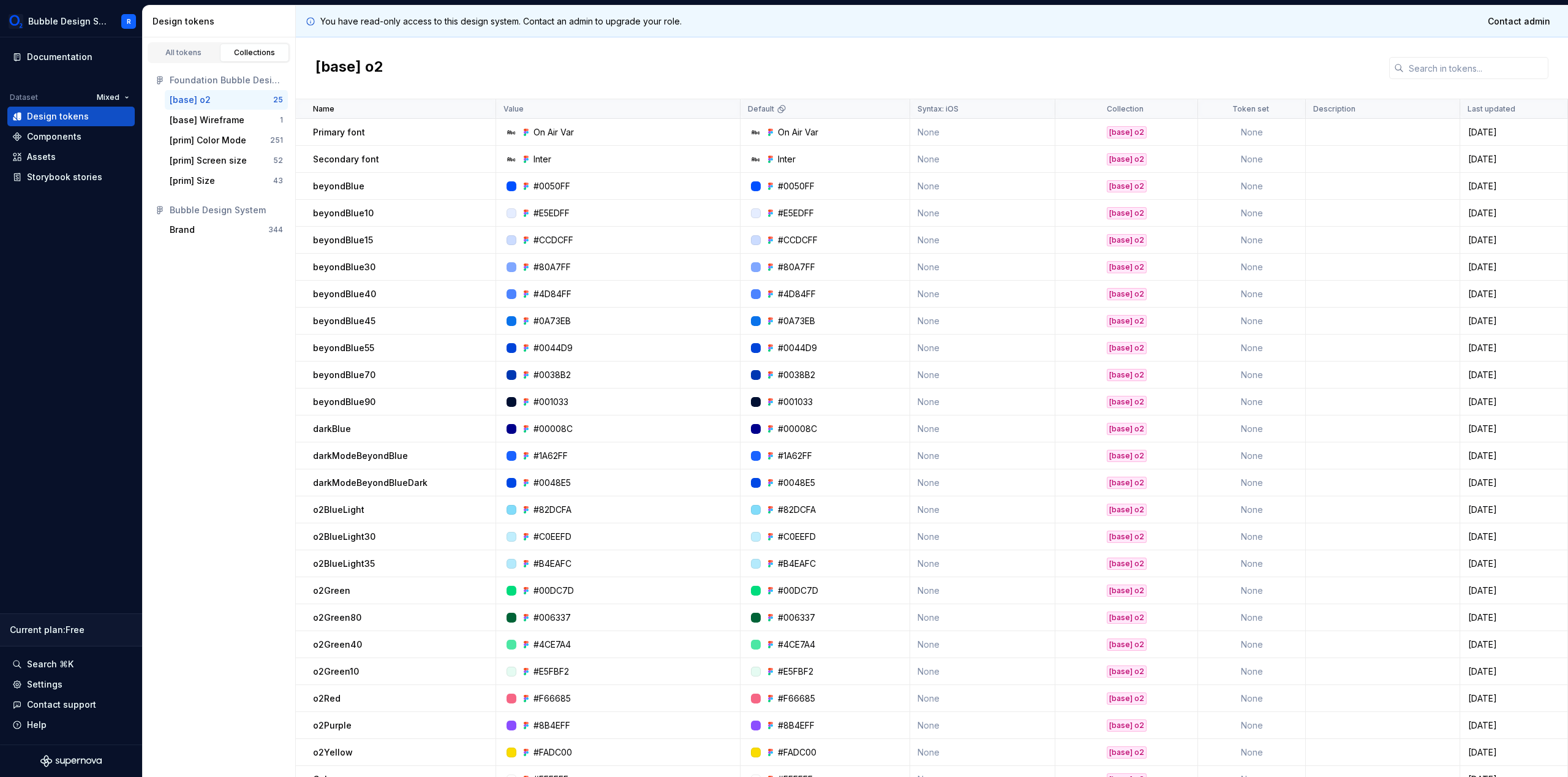
click at [201, 219] on div "Bubble Design System" at bounding box center [219, 210] width 138 height 20
click at [202, 224] on div "Brand" at bounding box center [219, 230] width 98 height 12
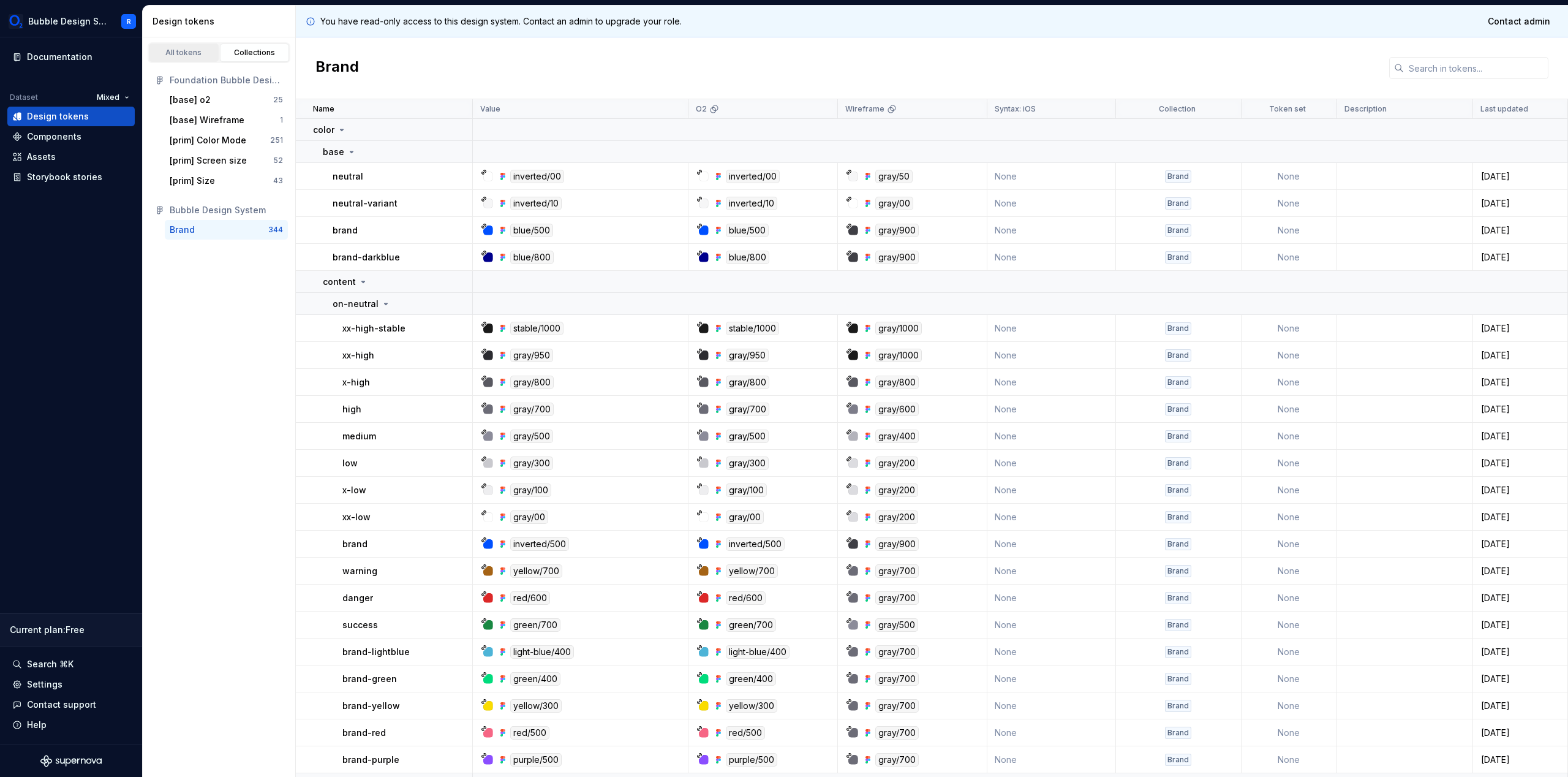
click at [201, 51] on div "All tokens" at bounding box center [183, 53] width 61 height 10
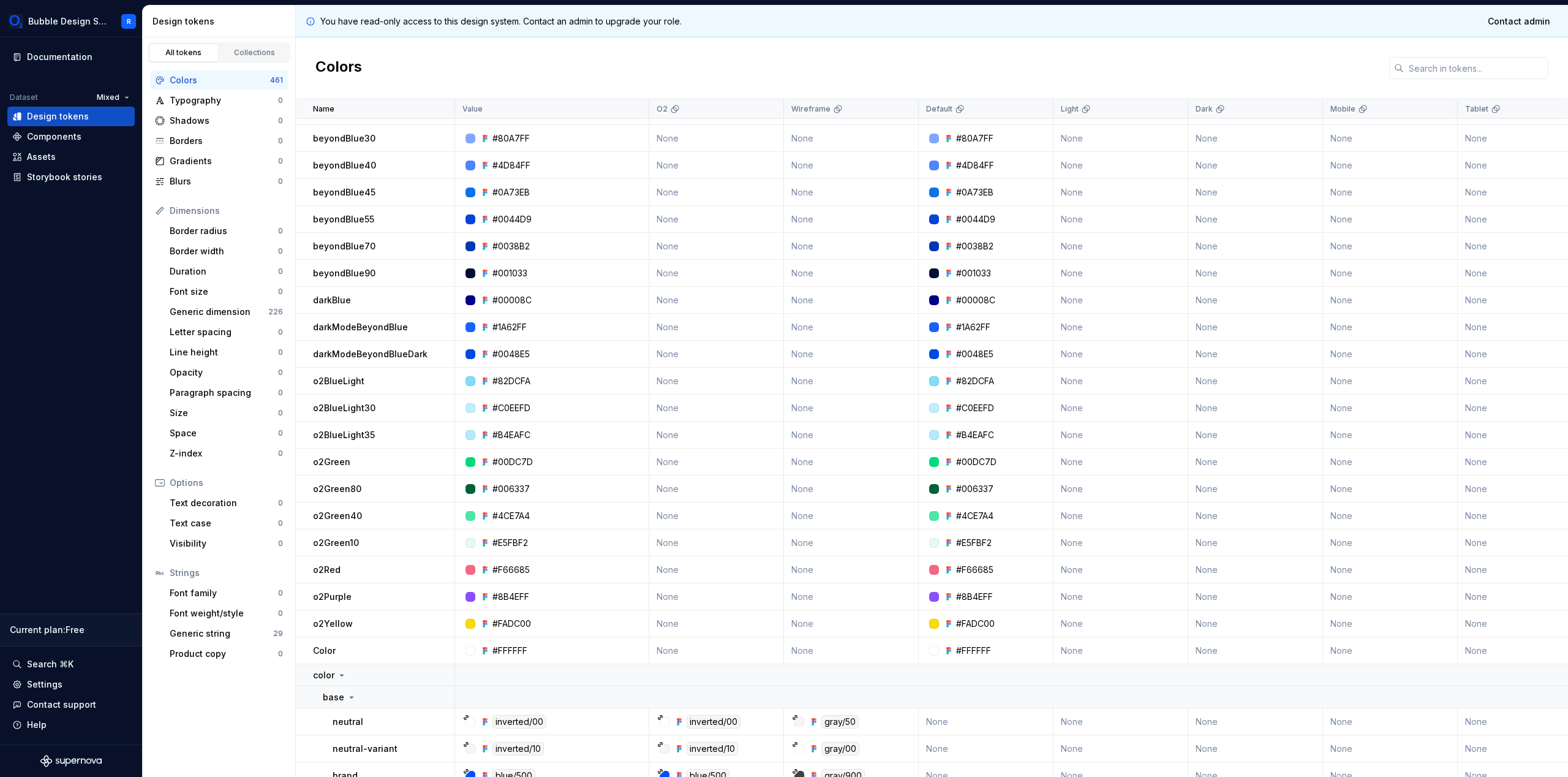
scroll to position [157, 0]
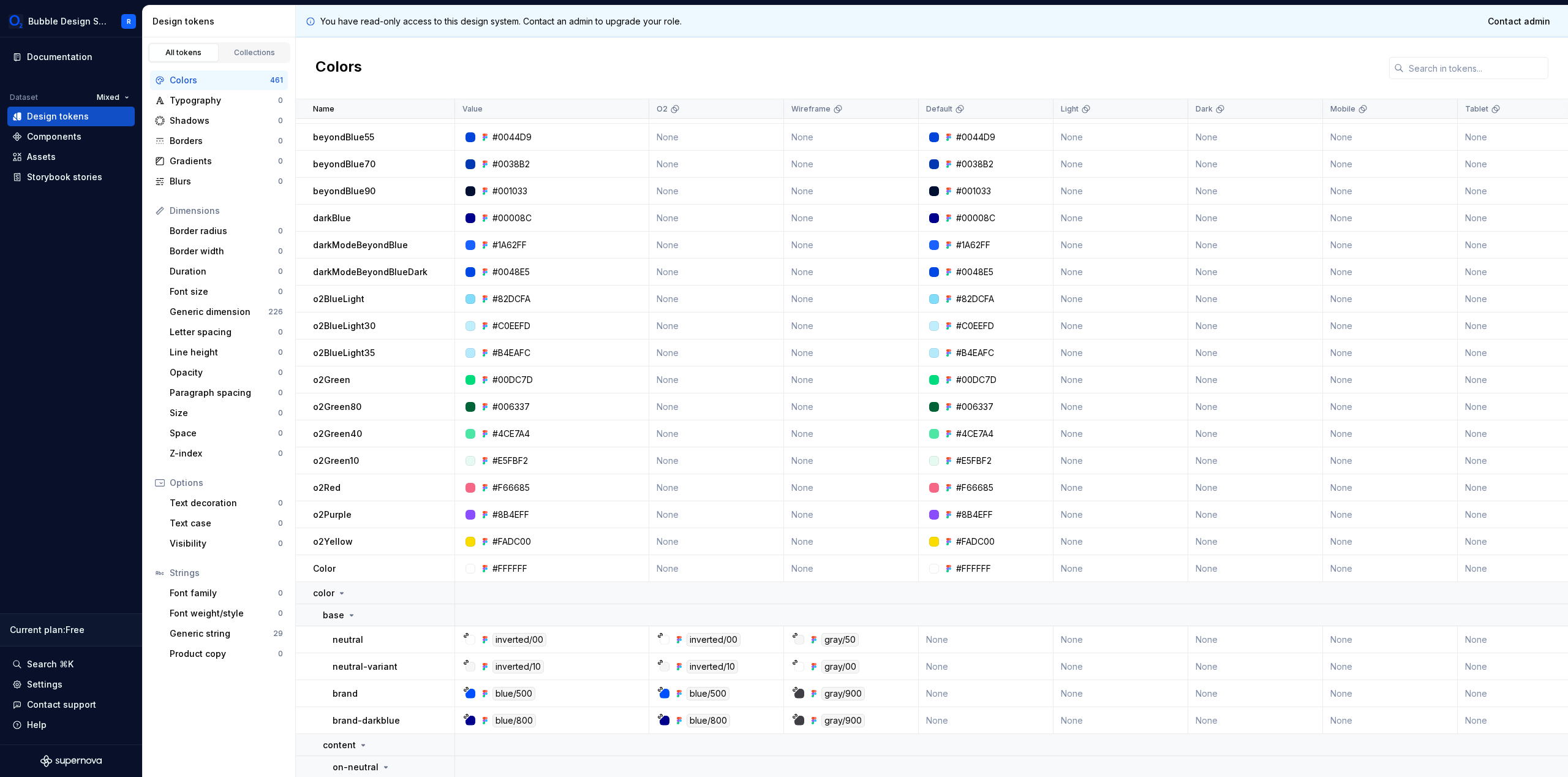
click at [695, 45] on div "Colors" at bounding box center [932, 68] width 1272 height 62
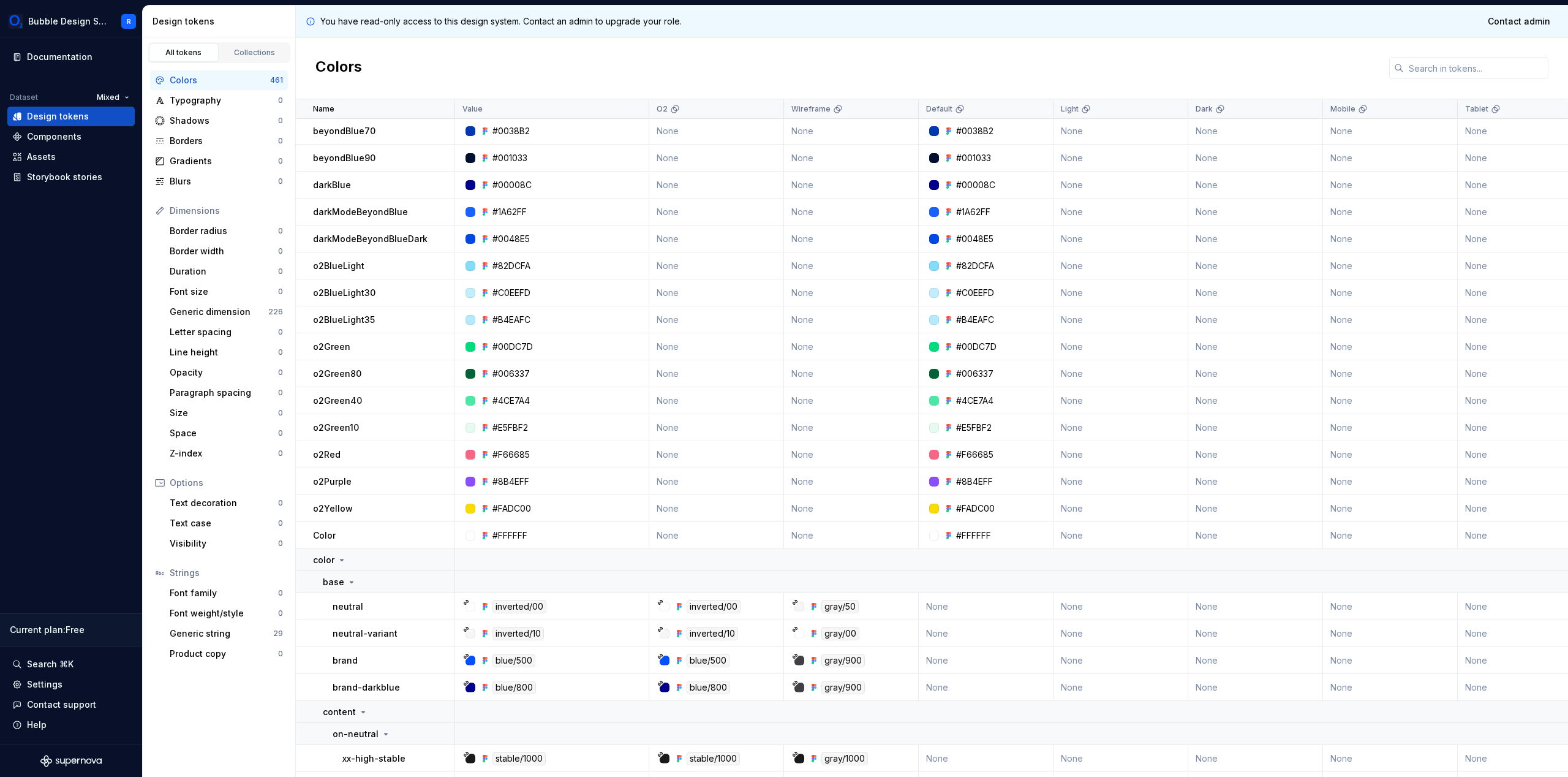
scroll to position [0, 0]
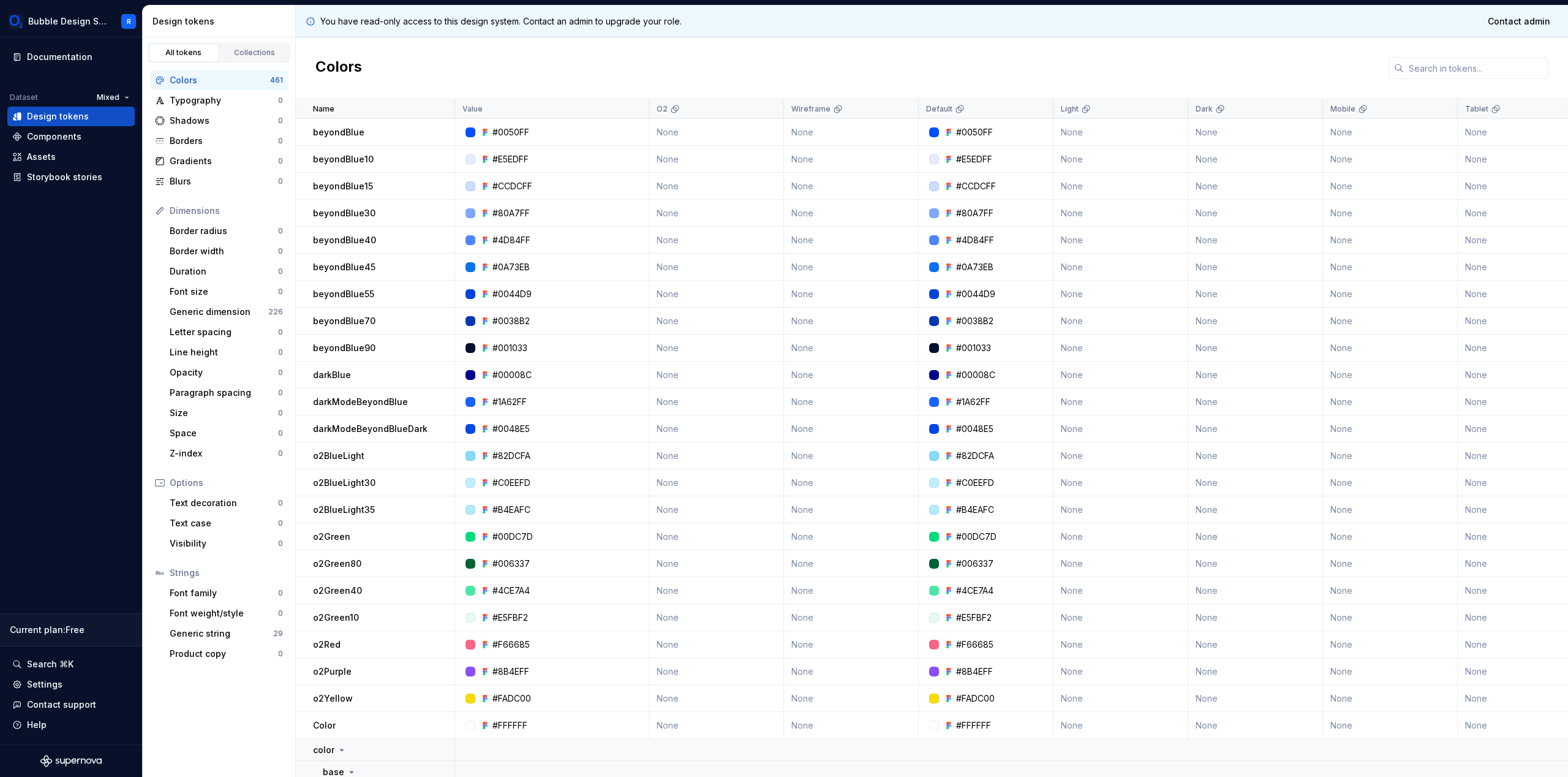
click at [520, 72] on div "Colors" at bounding box center [932, 68] width 1272 height 62
click at [574, 17] on p "You have read-only access to this design system. Contact an admin to upgrade yo…" at bounding box center [500, 22] width 361 height 12
click at [269, 51] on div "Collections" at bounding box center [255, 53] width 61 height 10
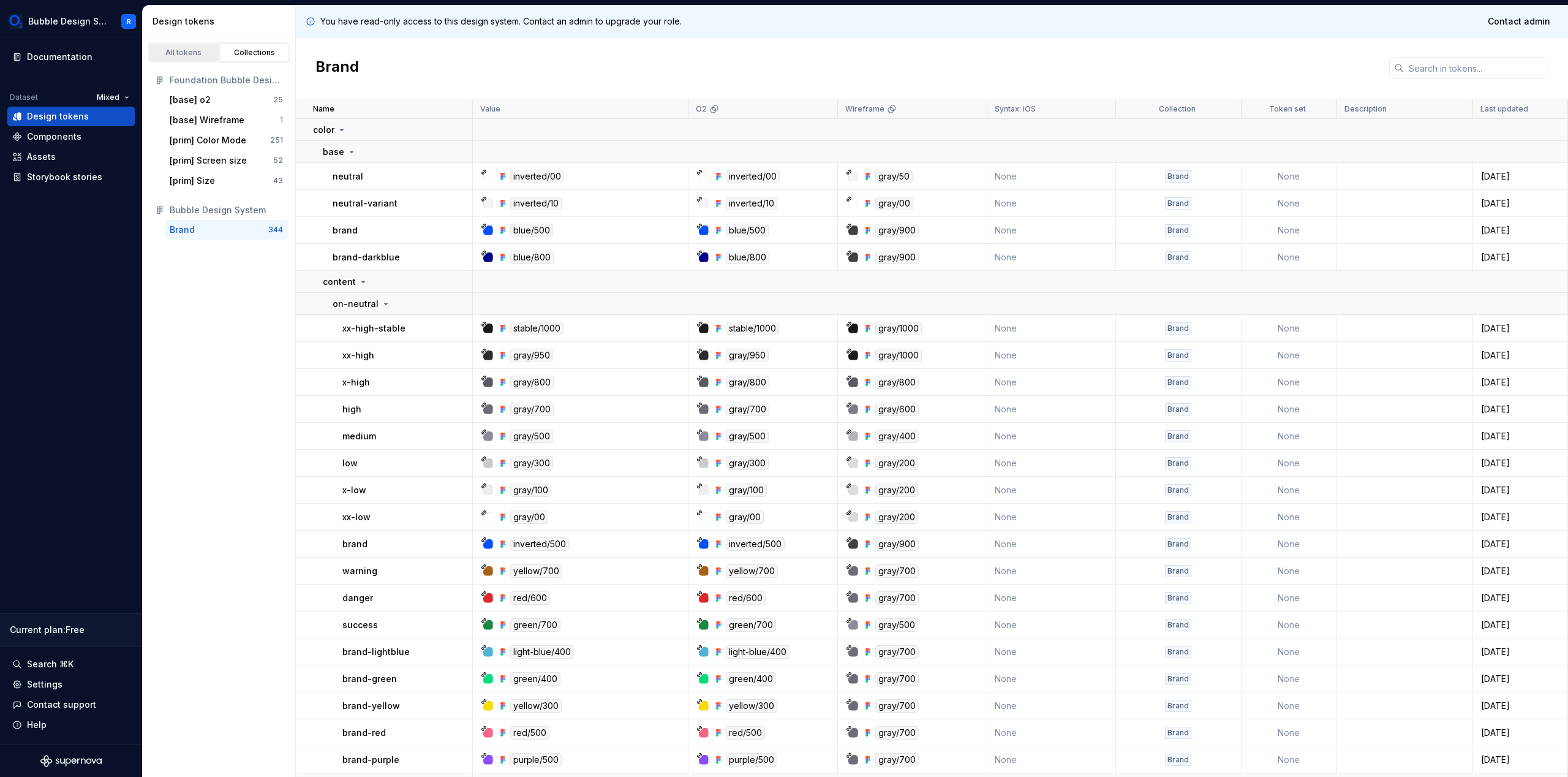
click at [198, 52] on div "All tokens" at bounding box center [183, 53] width 61 height 10
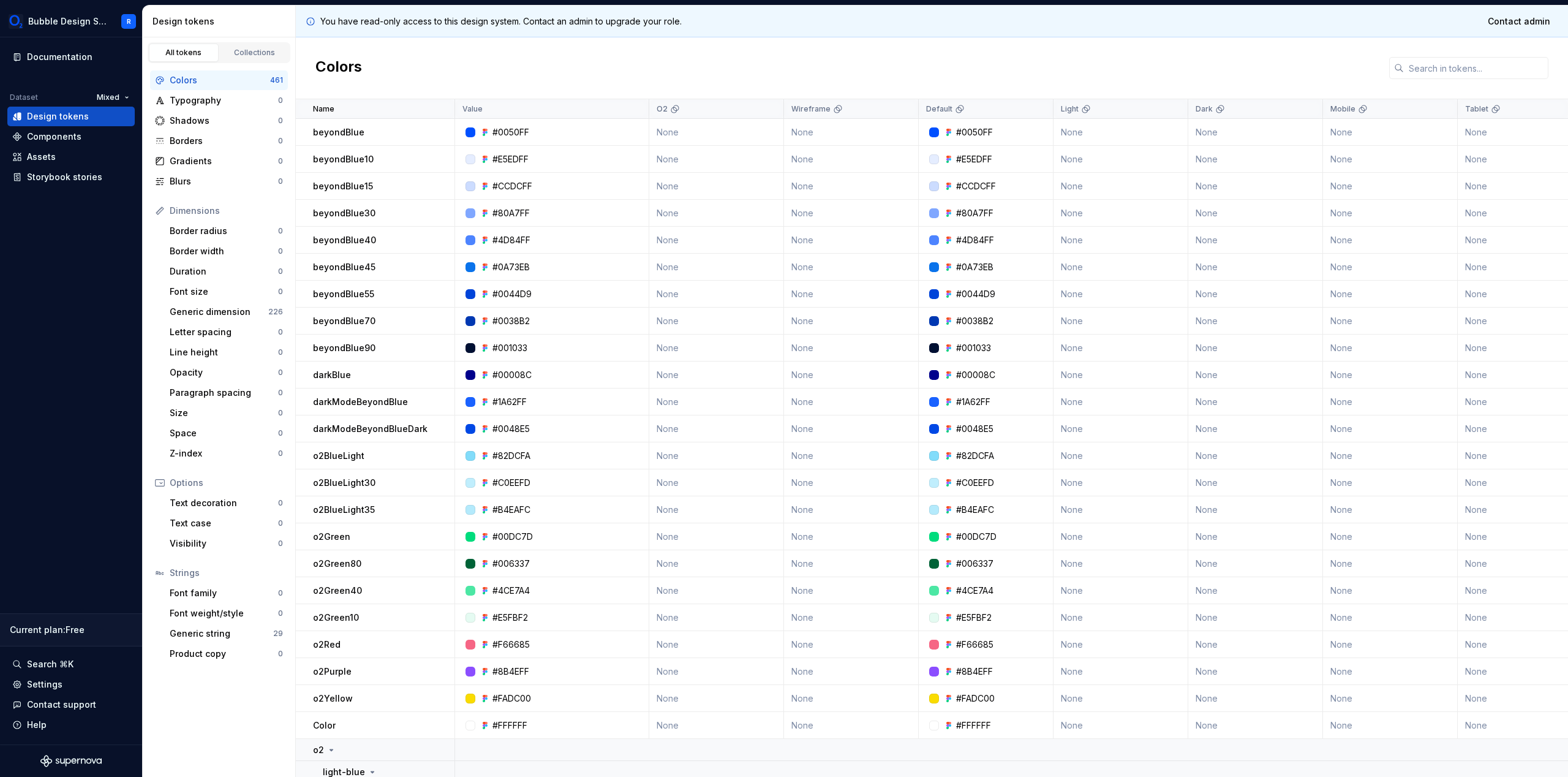
click at [544, 64] on div "Colors" at bounding box center [932, 68] width 1272 height 62
click at [759, 44] on div "Colors" at bounding box center [932, 68] width 1272 height 62
click at [751, 40] on div at bounding box center [751, 40] width 0 height 0
click at [751, 58] on div "Colors" at bounding box center [932, 68] width 1272 height 62
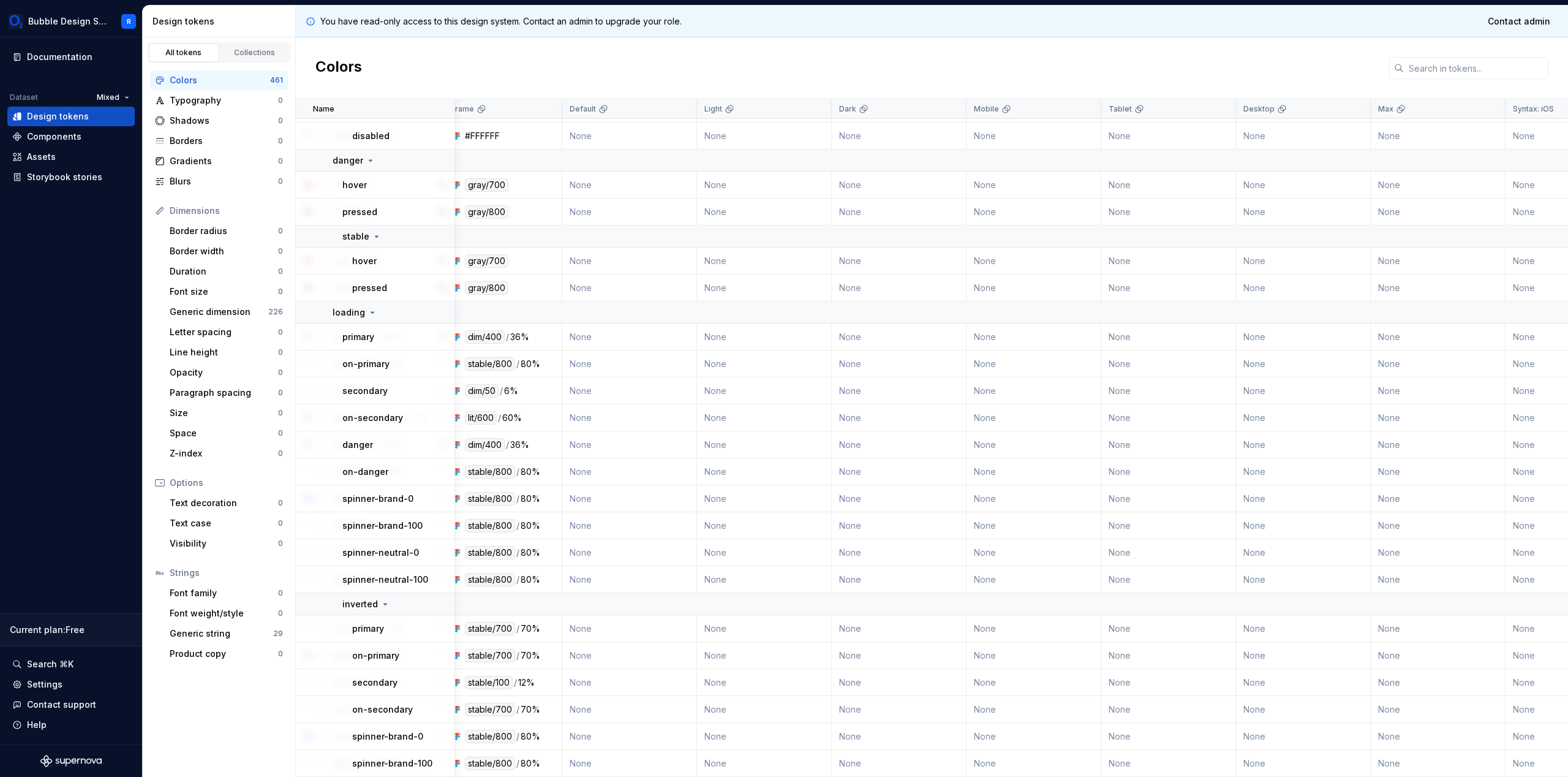
scroll to position [13697, 0]
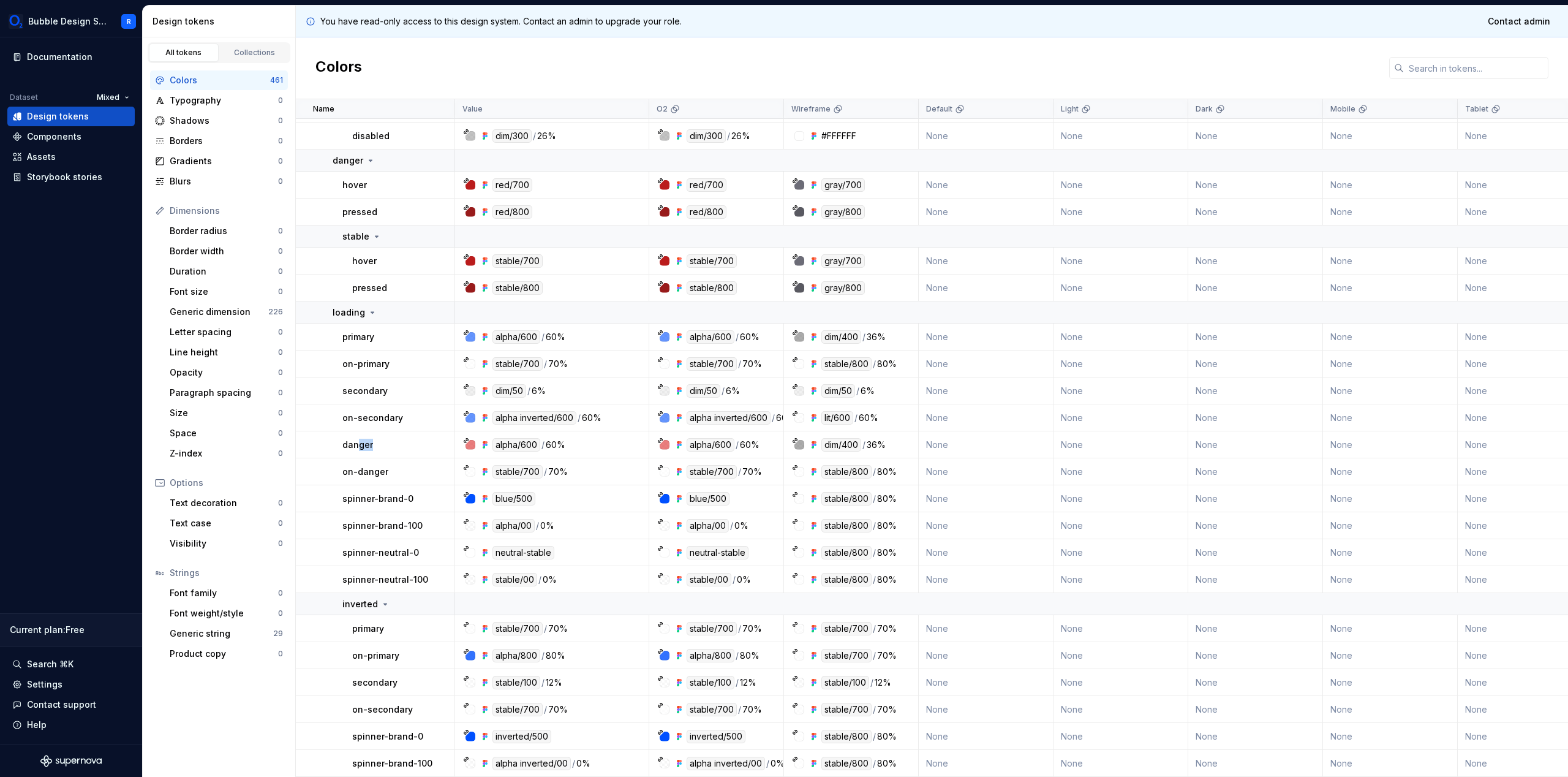
drag, startPoint x: 360, startPoint y: 439, endPoint x: 401, endPoint y: 446, distance: 41.6
click at [401, 446] on td "danger" at bounding box center [375, 445] width 159 height 27
click at [393, 444] on div at bounding box center [393, 444] width 0 height 0
click at [401, 446] on td "danger" at bounding box center [375, 445] width 159 height 27
click at [389, 439] on div "danger" at bounding box center [398, 445] width 111 height 12
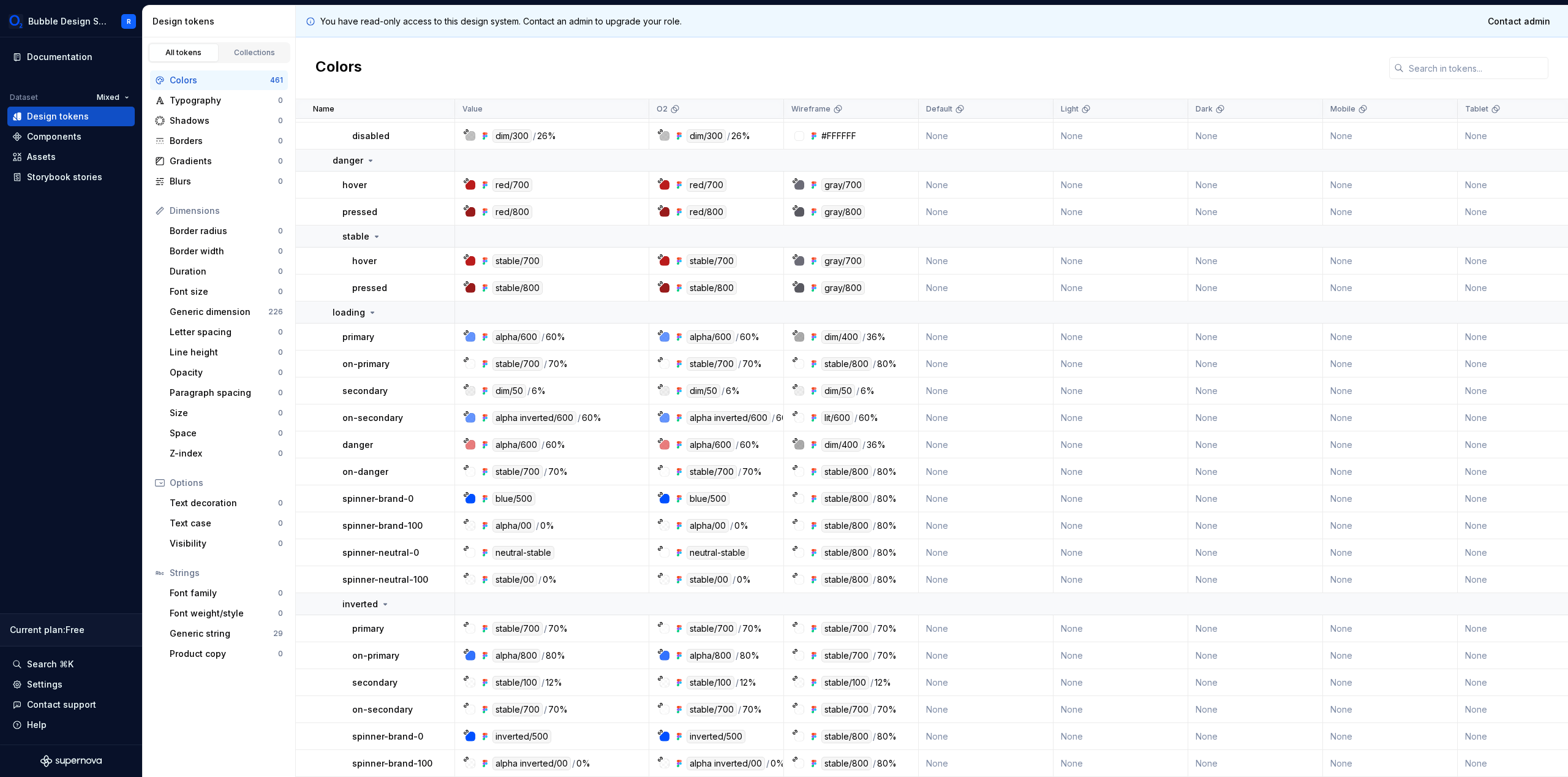
click at [380, 459] on td "on-danger" at bounding box center [375, 472] width 159 height 27
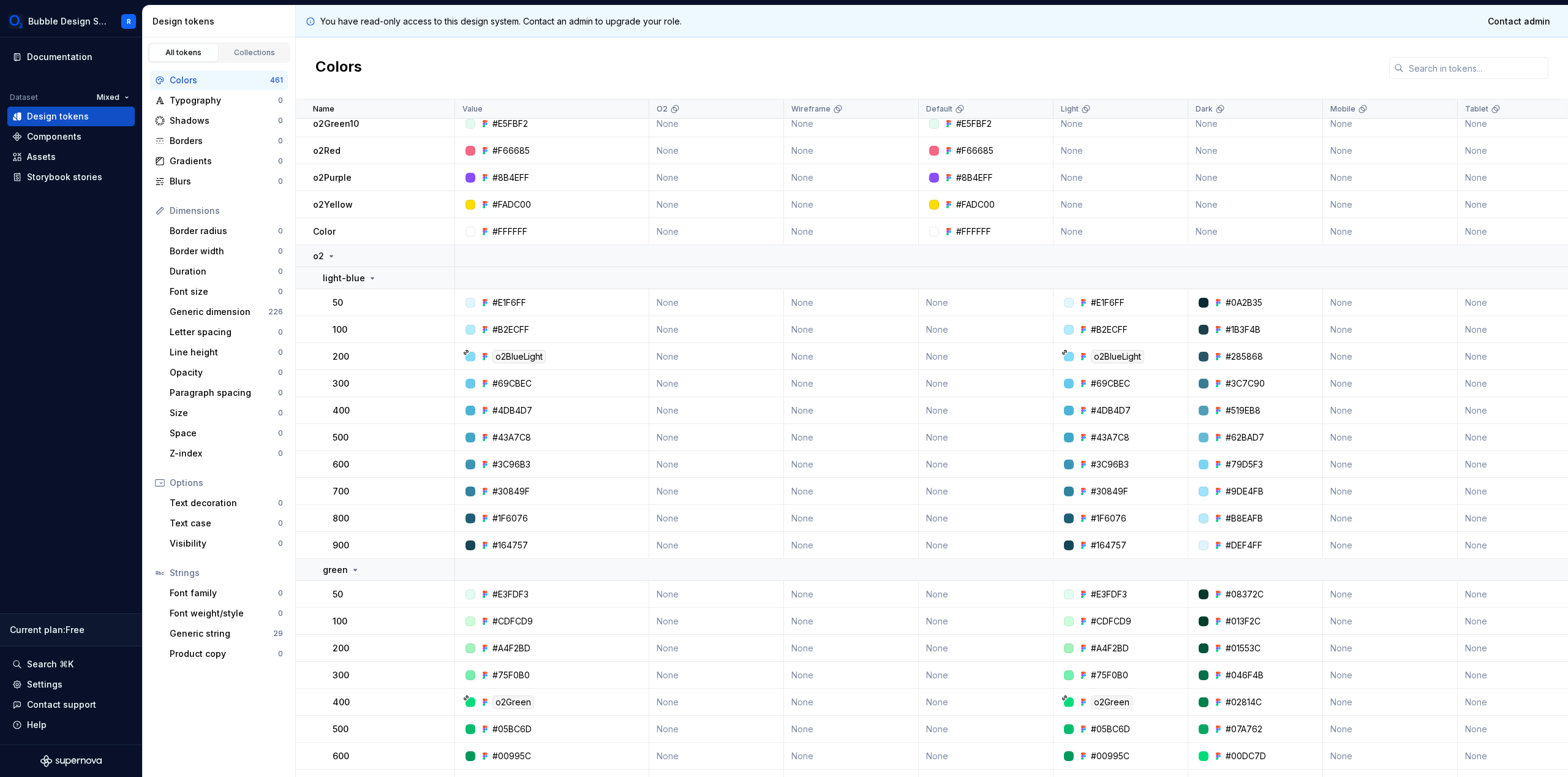
scroll to position [505, 0]
